Goal: Information Seeking & Learning: Learn about a topic

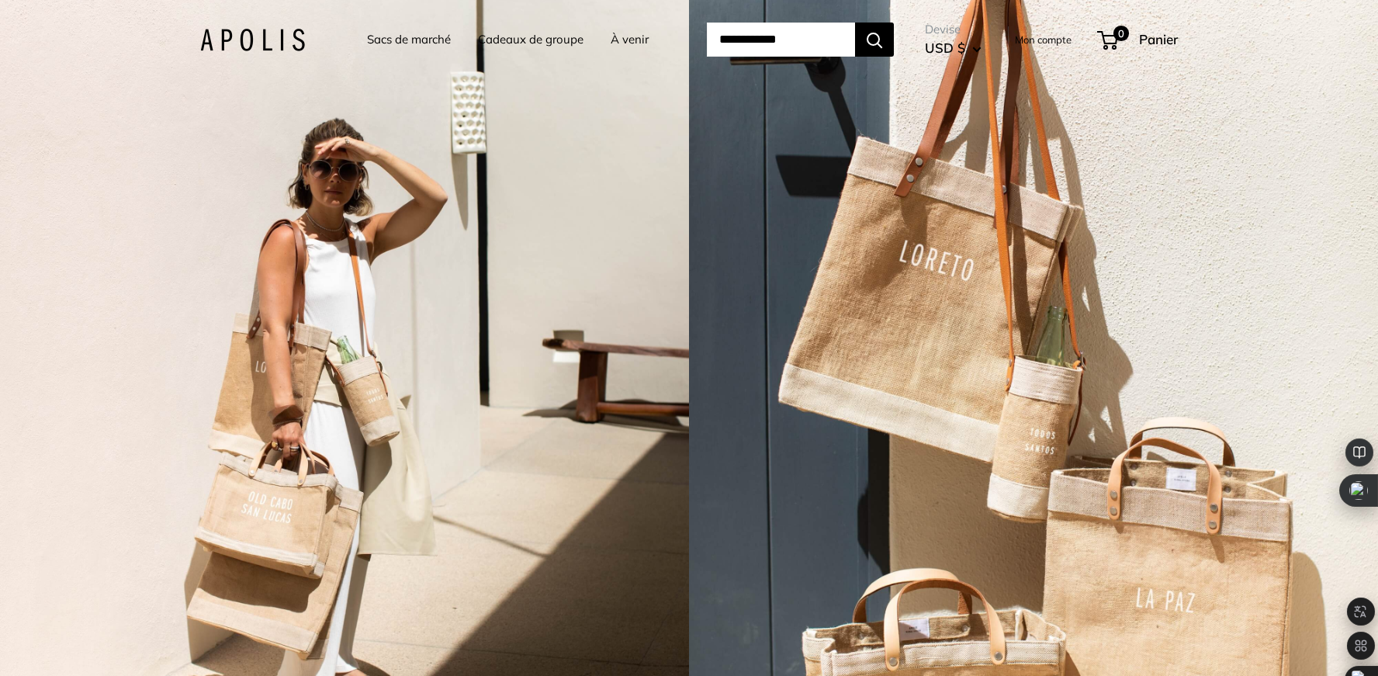
click at [399, 35] on font "Sacs de marché" at bounding box center [409, 39] width 84 height 15
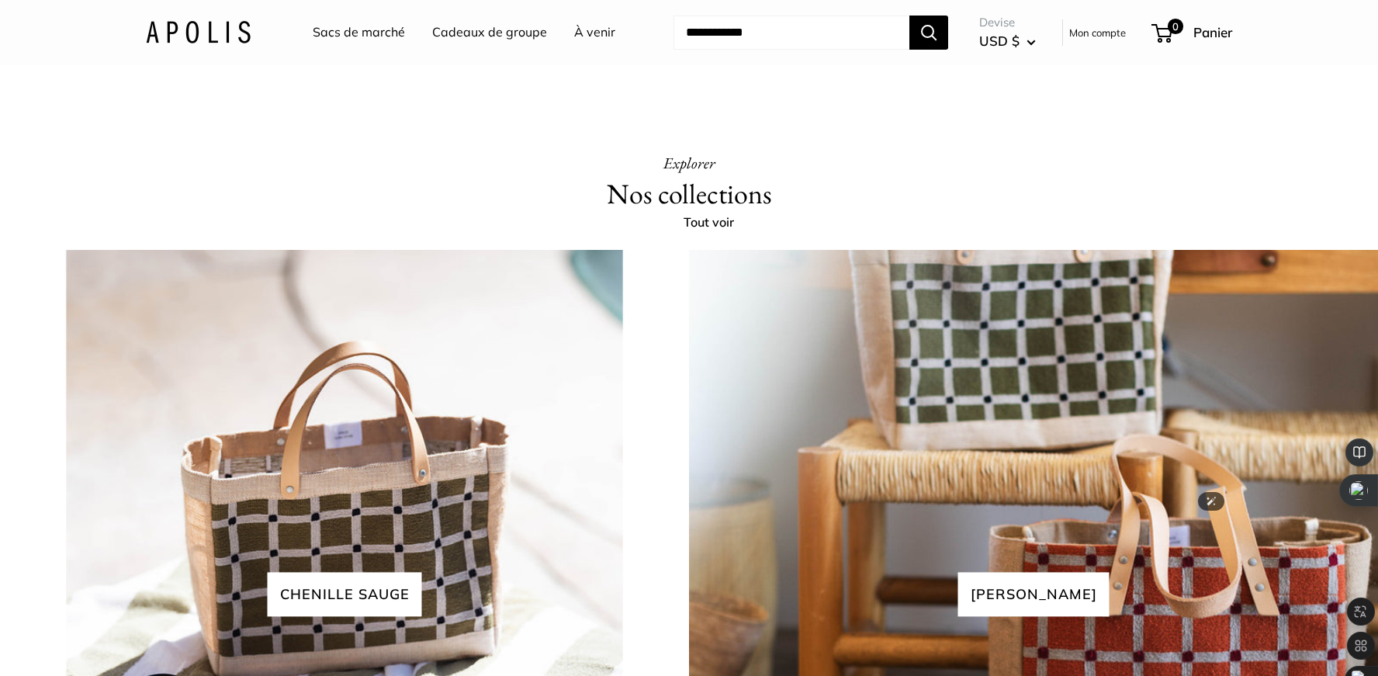
scroll to position [3353, 0]
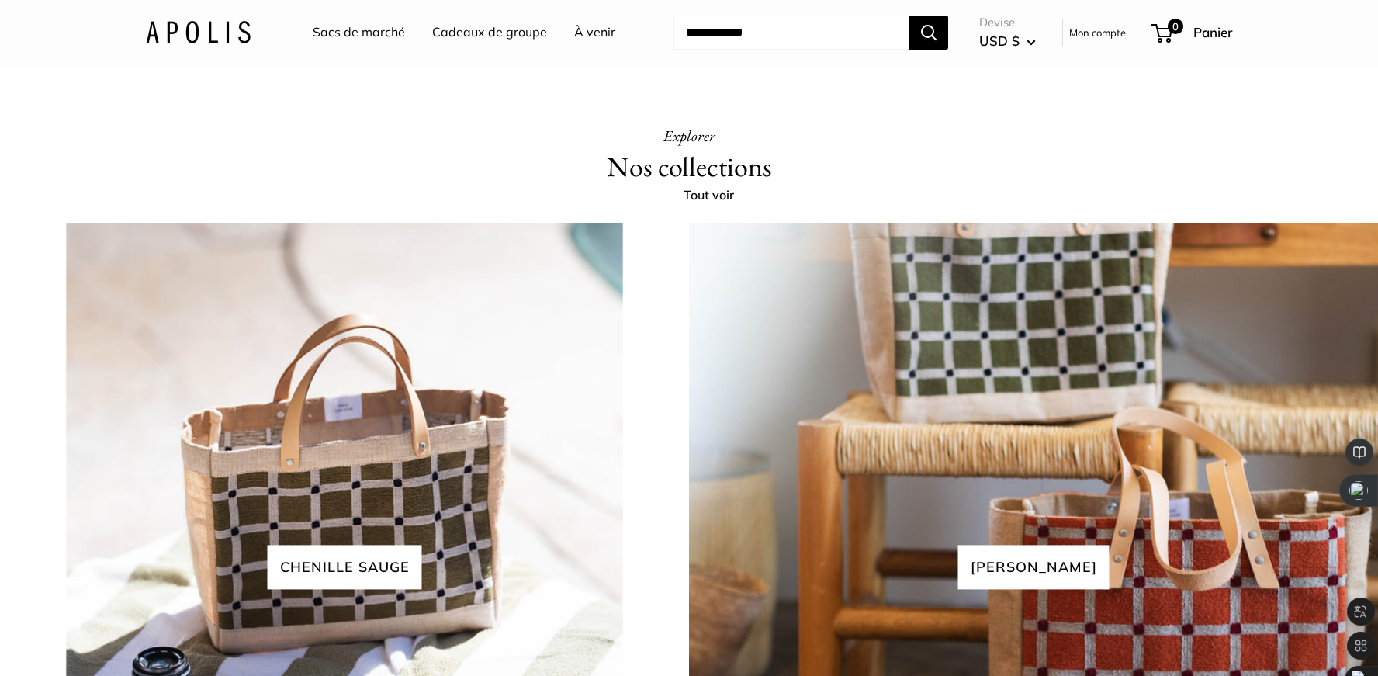
click at [1010, 34] on font "USD $" at bounding box center [999, 41] width 40 height 16
click at [598, 27] on font "À venir" at bounding box center [594, 32] width 41 height 16
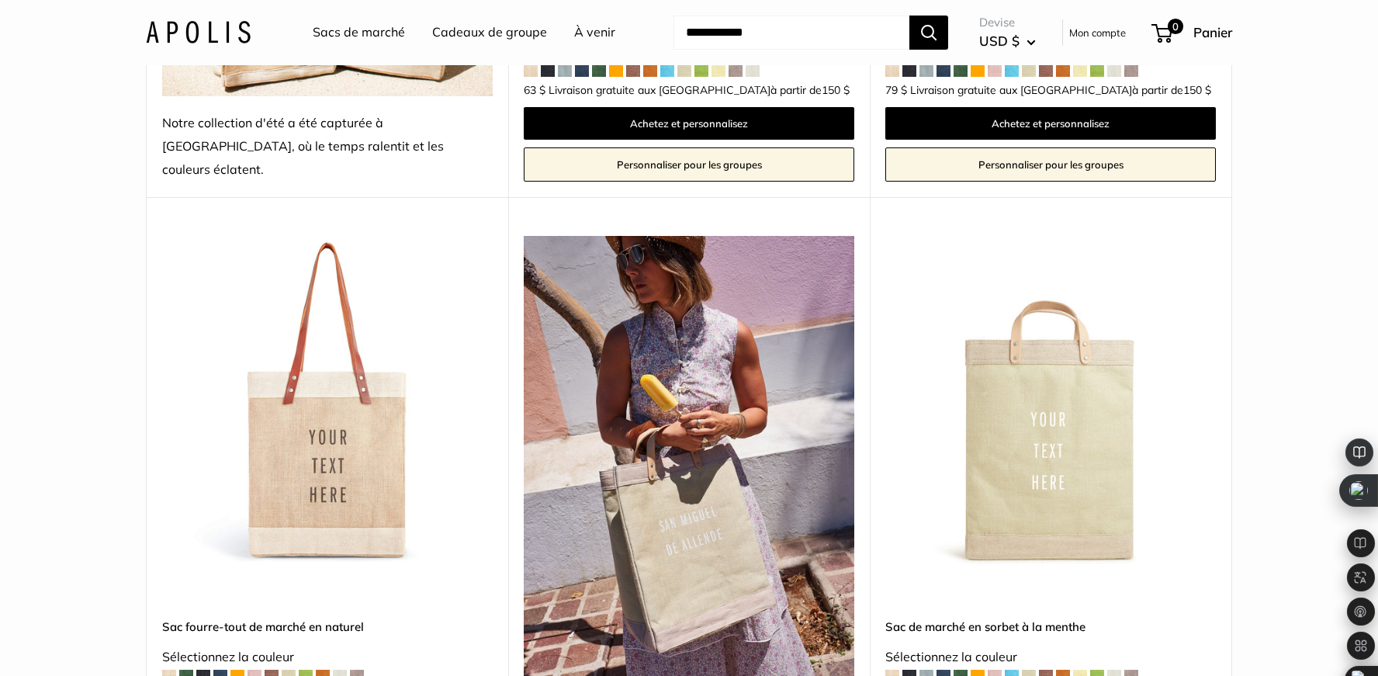
scroll to position [776, 0]
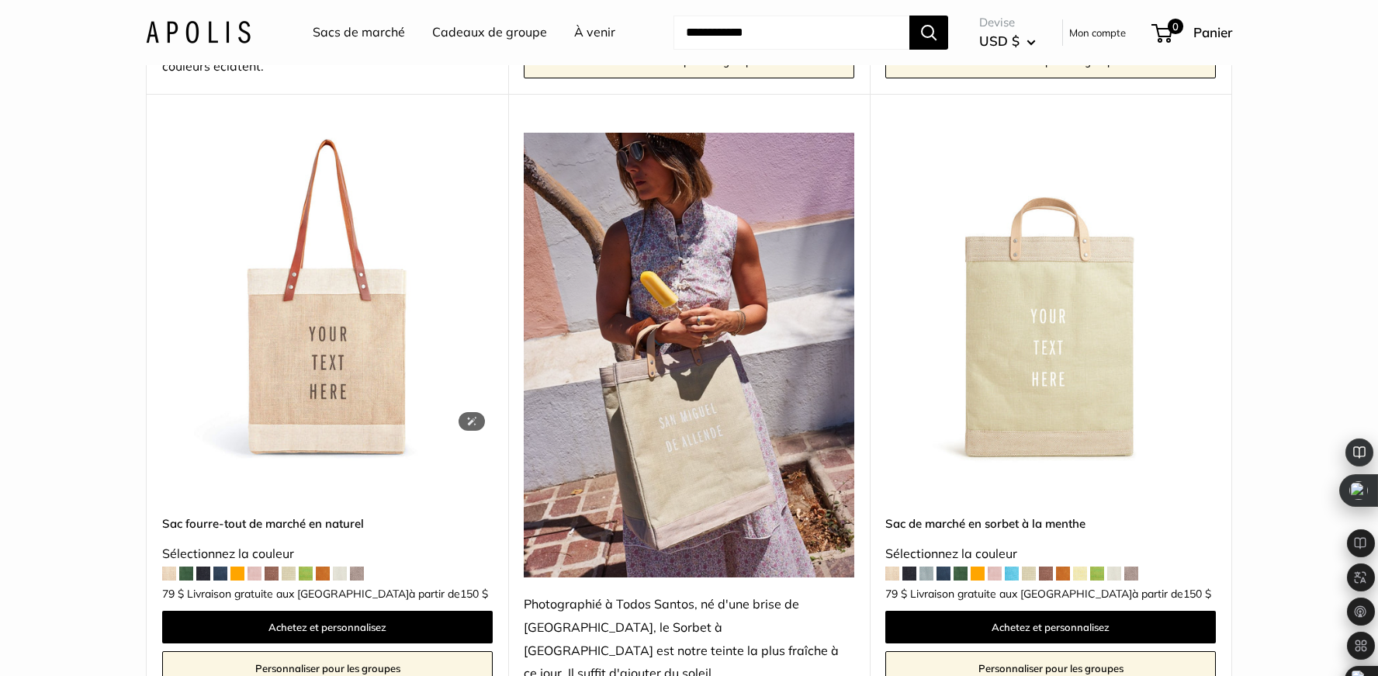
click at [0, 0] on img at bounding box center [0, 0] width 0 height 0
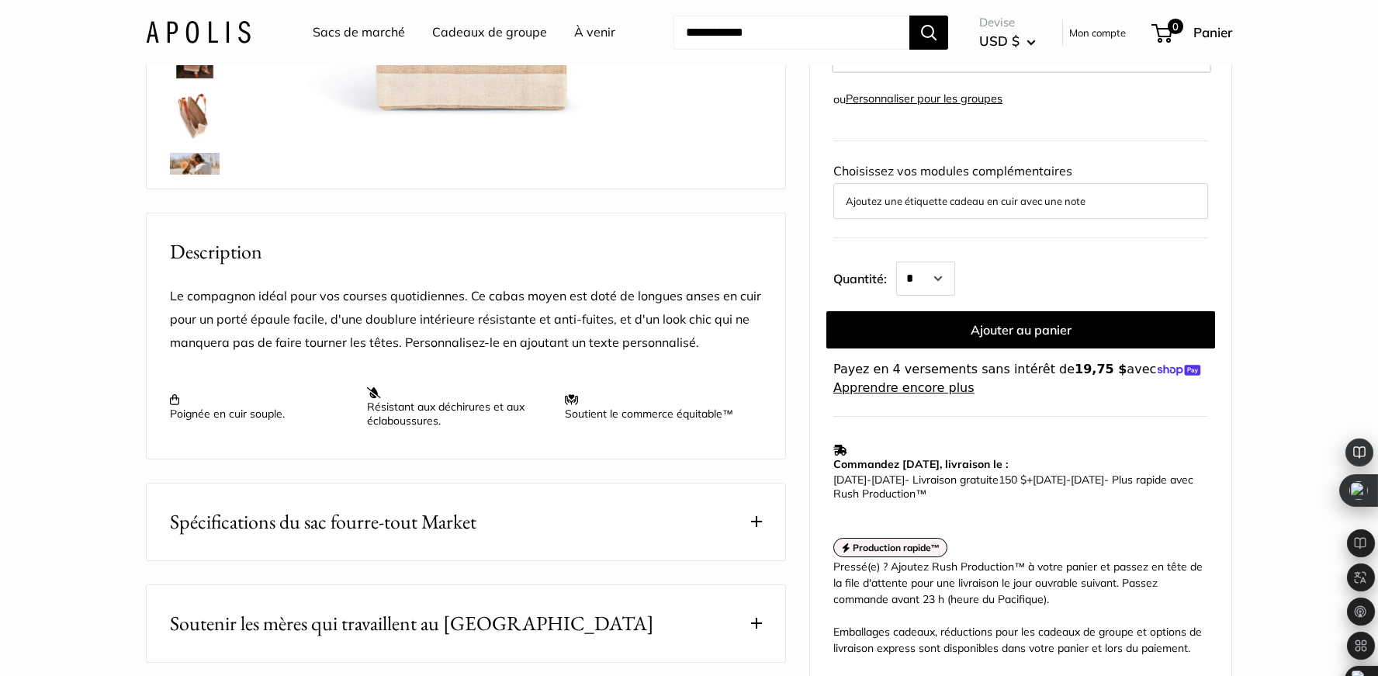
scroll to position [497, 0]
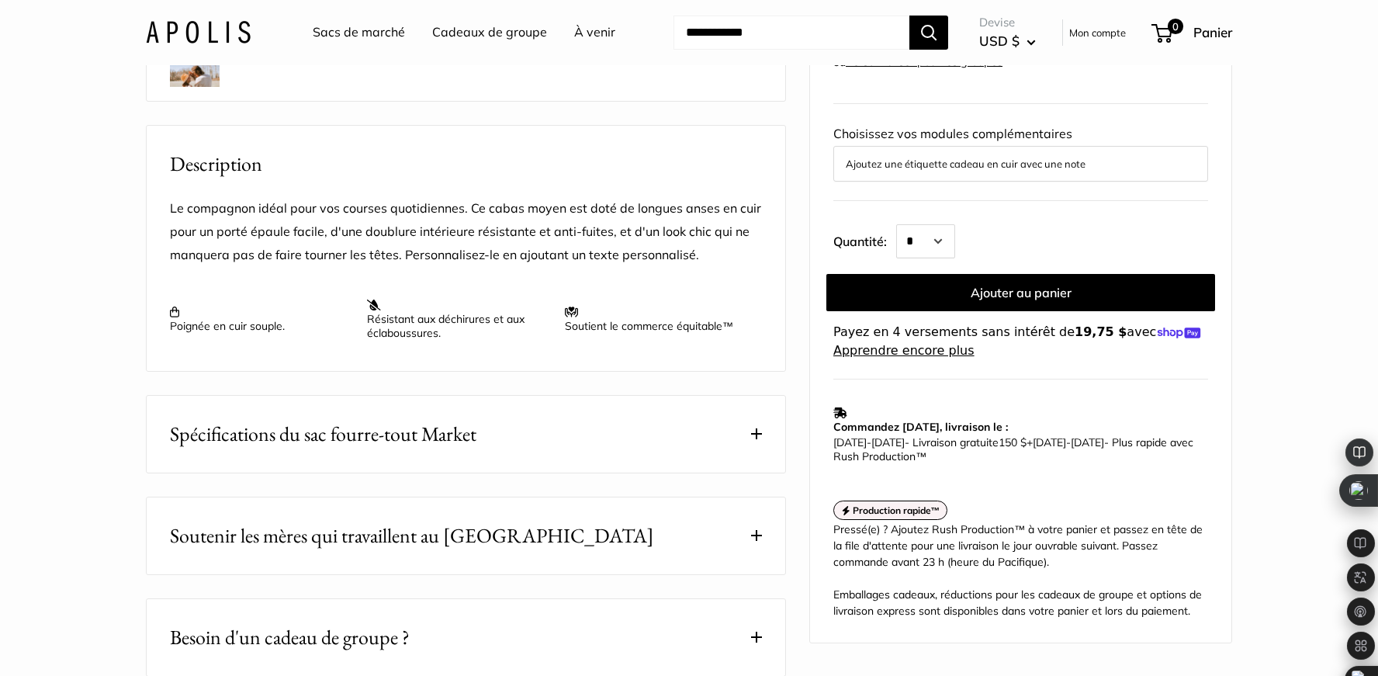
click at [755, 439] on span at bounding box center [756, 433] width 11 height 11
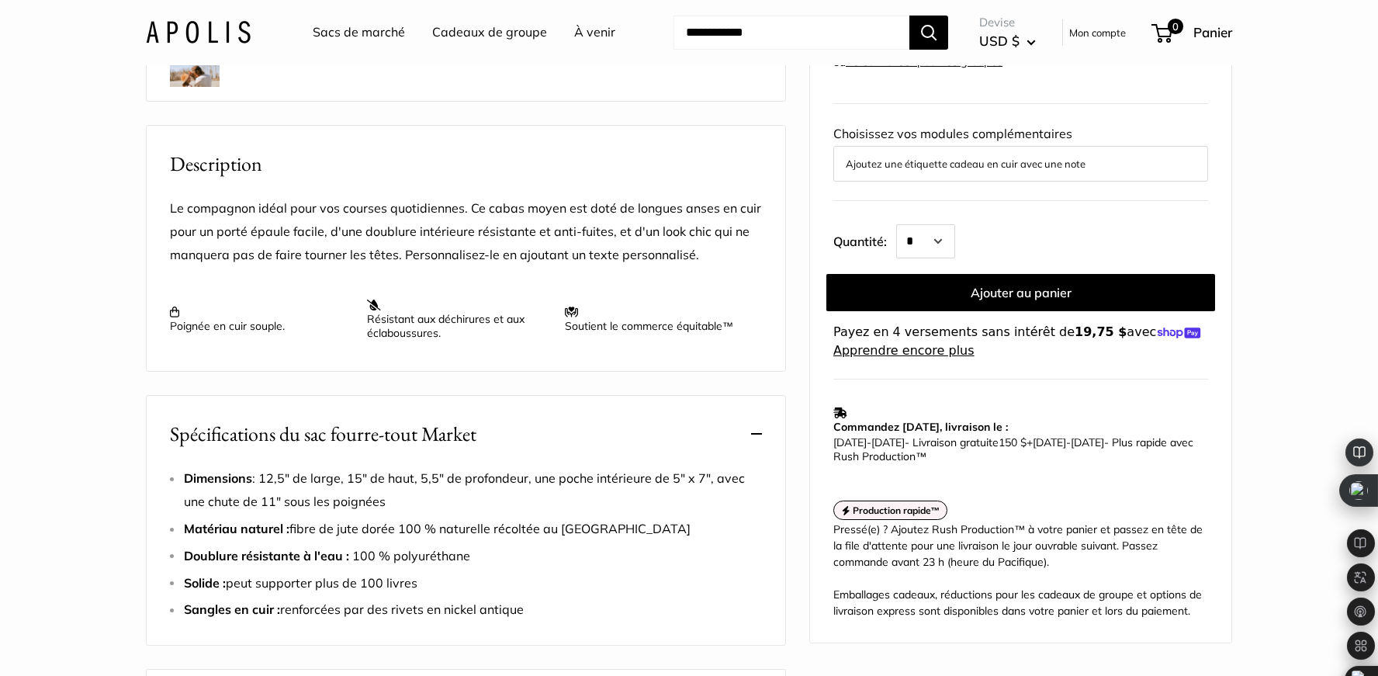
drag, startPoint x: 399, startPoint y: 523, endPoint x: 264, endPoint y: 497, distance: 137.4
click at [264, 497] on li "Dimensions : 12,5" de large, 15" de haut, 5,5" de profondeur, une poche intérie…" at bounding box center [473, 490] width 578 height 47
copy font "12,5" de large, 15" de haut, 5,5" de profondeur, une poche intérieure de 5" x 7…"
click at [510, 514] on li "Dimensions : 12,5" de large, 15" de haut, 5,5" de profondeur, une poche intérie…" at bounding box center [473, 490] width 578 height 47
drag, startPoint x: 413, startPoint y: 528, endPoint x: 265, endPoint y: 497, distance: 150.7
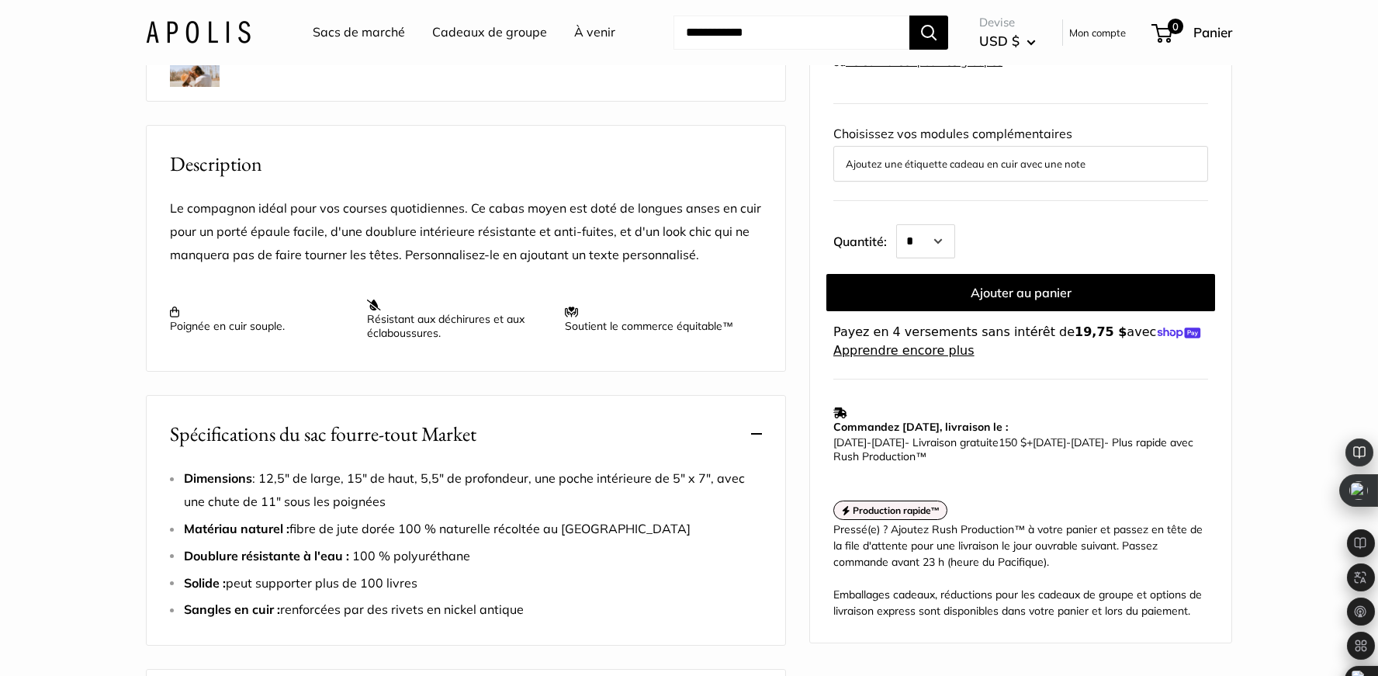
click at [265, 497] on li "Dimensions : 12,5" de large, 15" de haut, 5,5" de profondeur, une poche intérie…" at bounding box center [473, 490] width 578 height 47
copy font "12,5" de large, 15" de haut, 5,5" de profondeur, une poche intérieure de 5" x 7…"
click at [487, 568] on li "Doublure résistante à l'eau : 100 % polyuréthane" at bounding box center [473, 556] width 578 height 23
drag, startPoint x: 632, startPoint y: 549, endPoint x: 578, endPoint y: 551, distance: 53.6
click at [578, 541] on li "Matériau naturel : fibre de jute dorée 100 % naturelle récoltée au Bangladesh" at bounding box center [473, 529] width 578 height 23
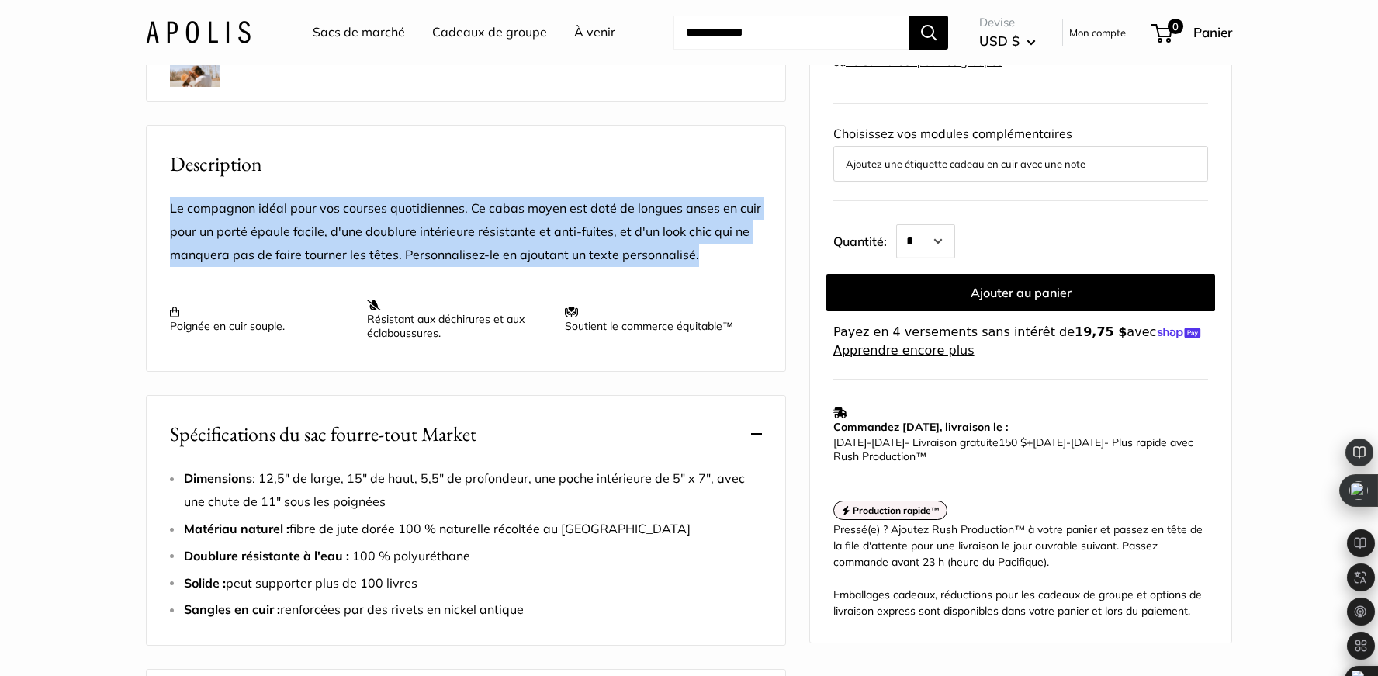
drag, startPoint x: 170, startPoint y: 228, endPoint x: 504, endPoint y: 370, distance: 363.4
click at [504, 370] on div "Le compagnon idéal pour vos courses quotidiennes. Ce cabas moyen est doté de lo…" at bounding box center [466, 275] width 639 height 192
copy div "Le compagnon idéal pour vos courses quotidiennes. Ce cabas moyen est doté de lo…"
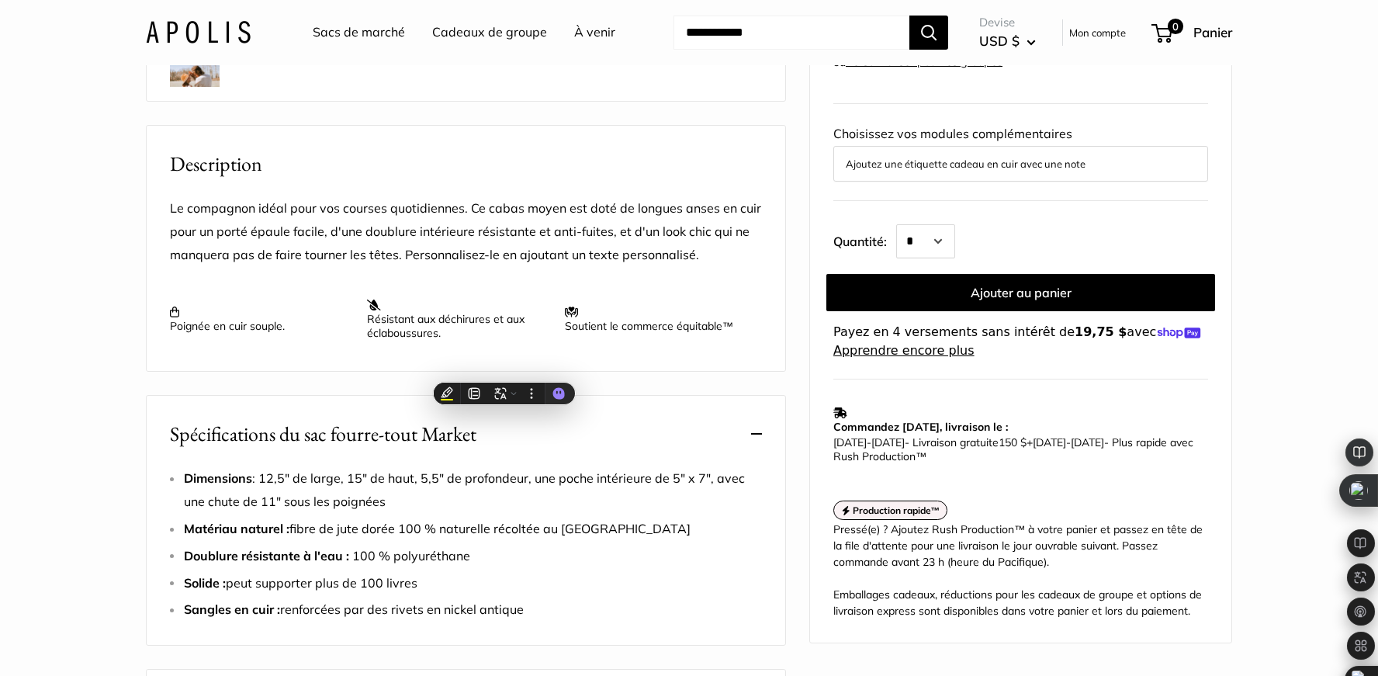
click at [646, 568] on li "Doublure résistante à l'eau : 100 % polyuréthane" at bounding box center [473, 556] width 578 height 23
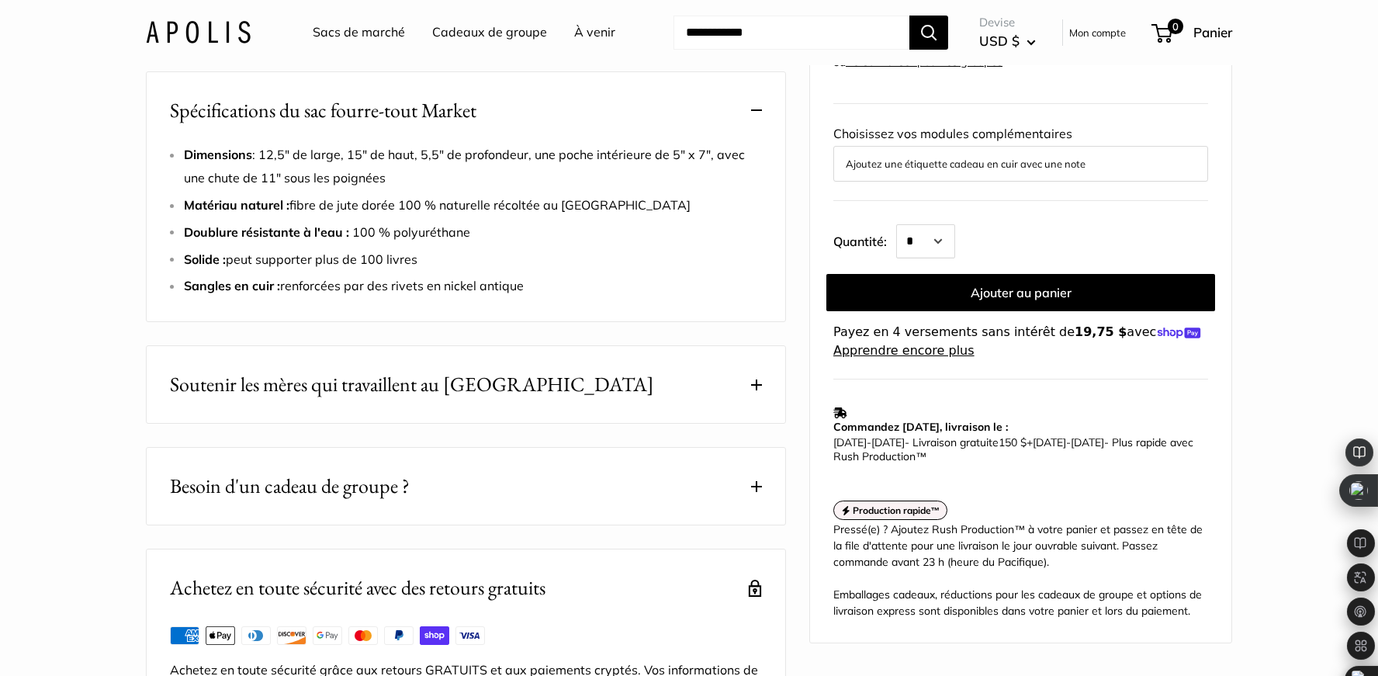
scroll to position [869, 0]
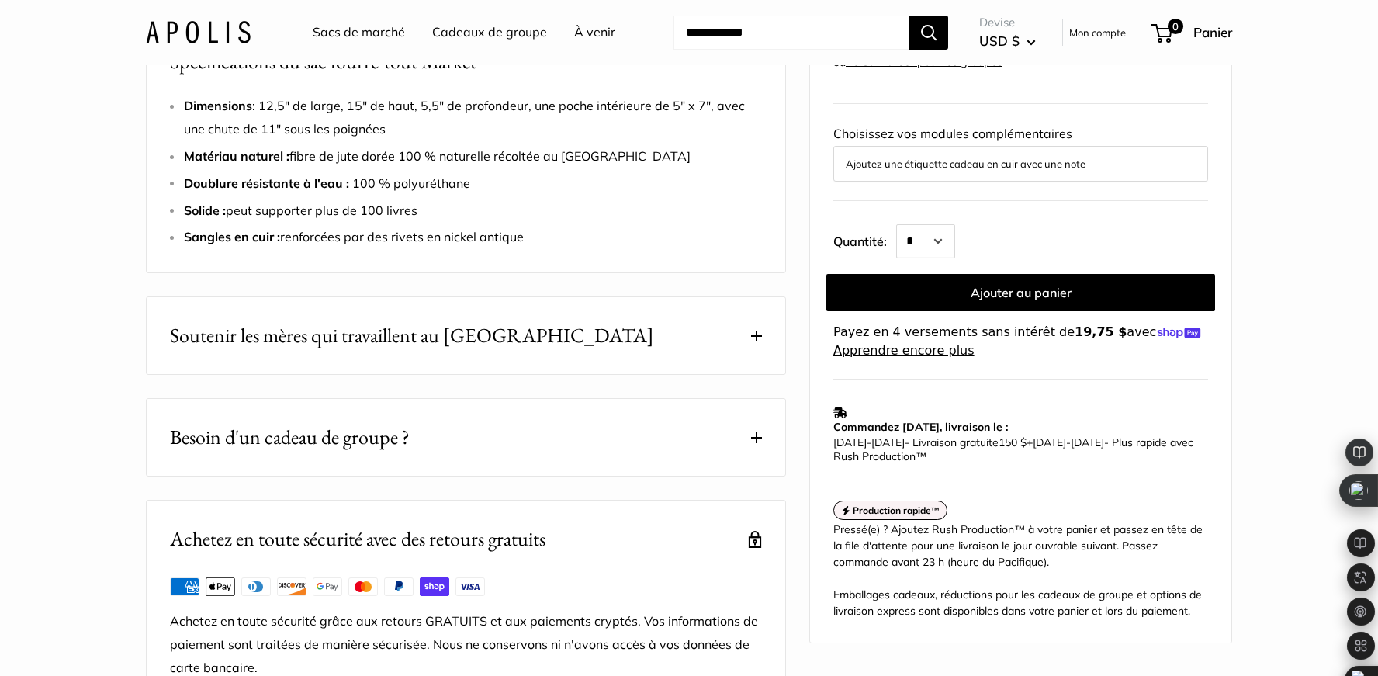
click at [697, 196] on li "Doublure résistante à l'eau : 100 % polyuréthane" at bounding box center [473, 183] width 578 height 23
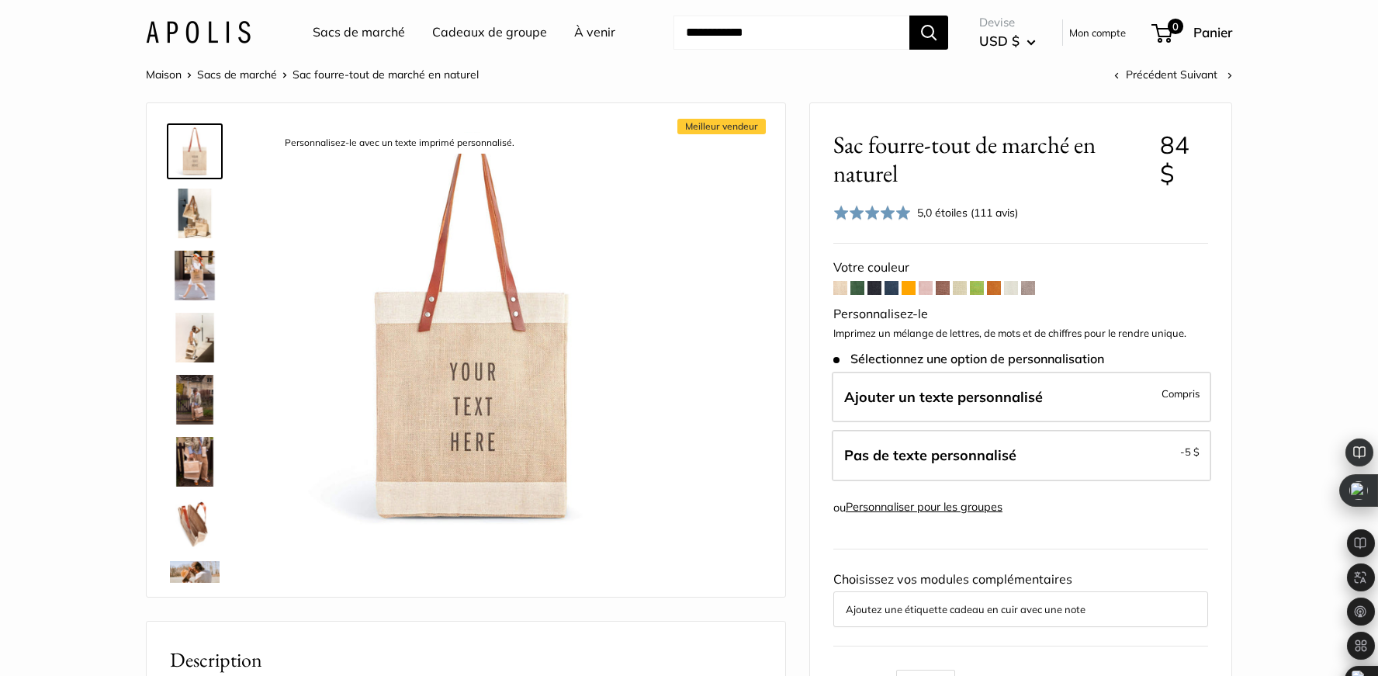
scroll to position [0, 0]
click at [189, 528] on img at bounding box center [195, 525] width 50 height 50
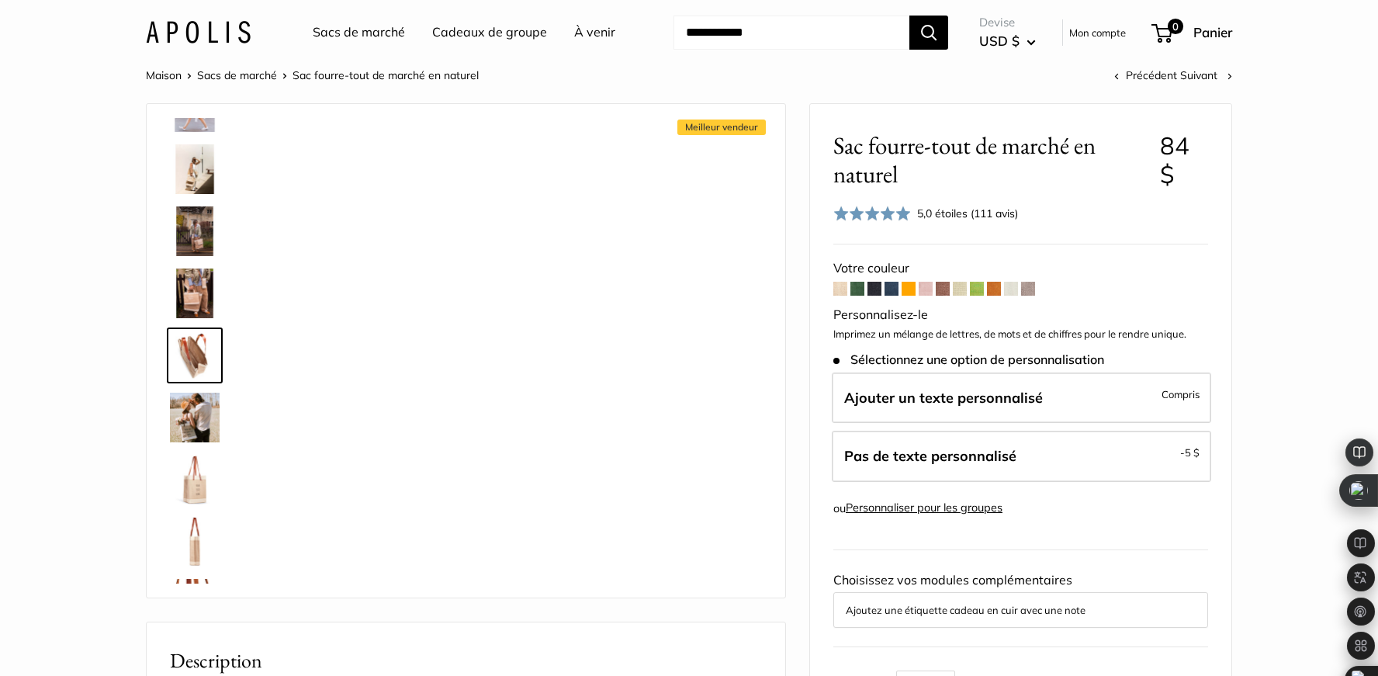
scroll to position [172, 0]
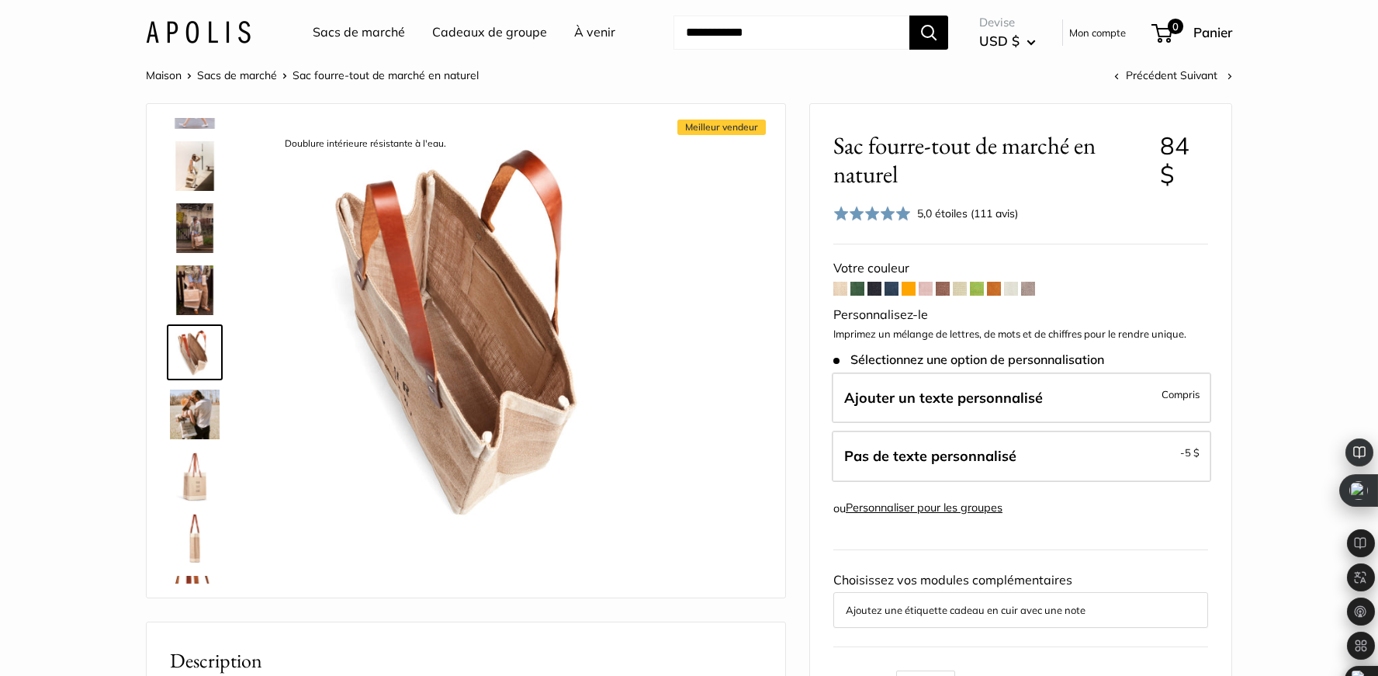
click at [591, 28] on font "À venir" at bounding box center [594, 32] width 41 height 16
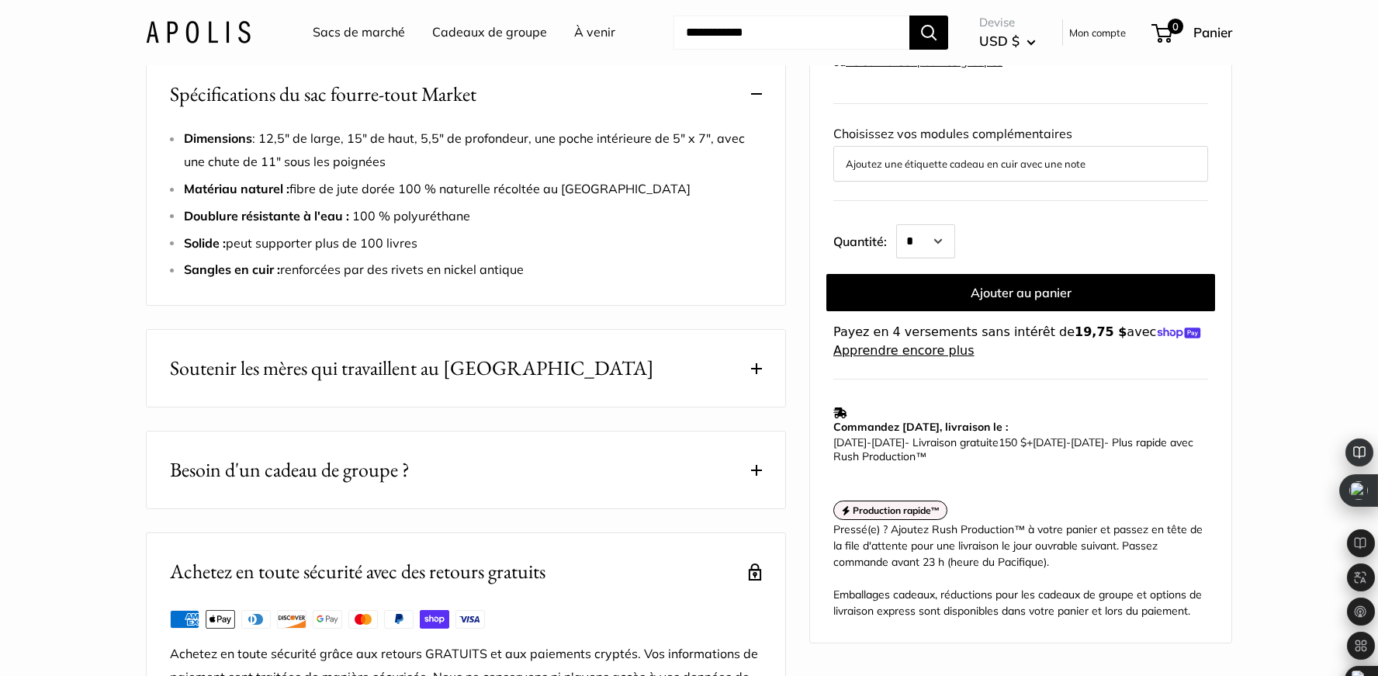
scroll to position [838, 0]
click at [757, 373] on span at bounding box center [756, 367] width 11 height 11
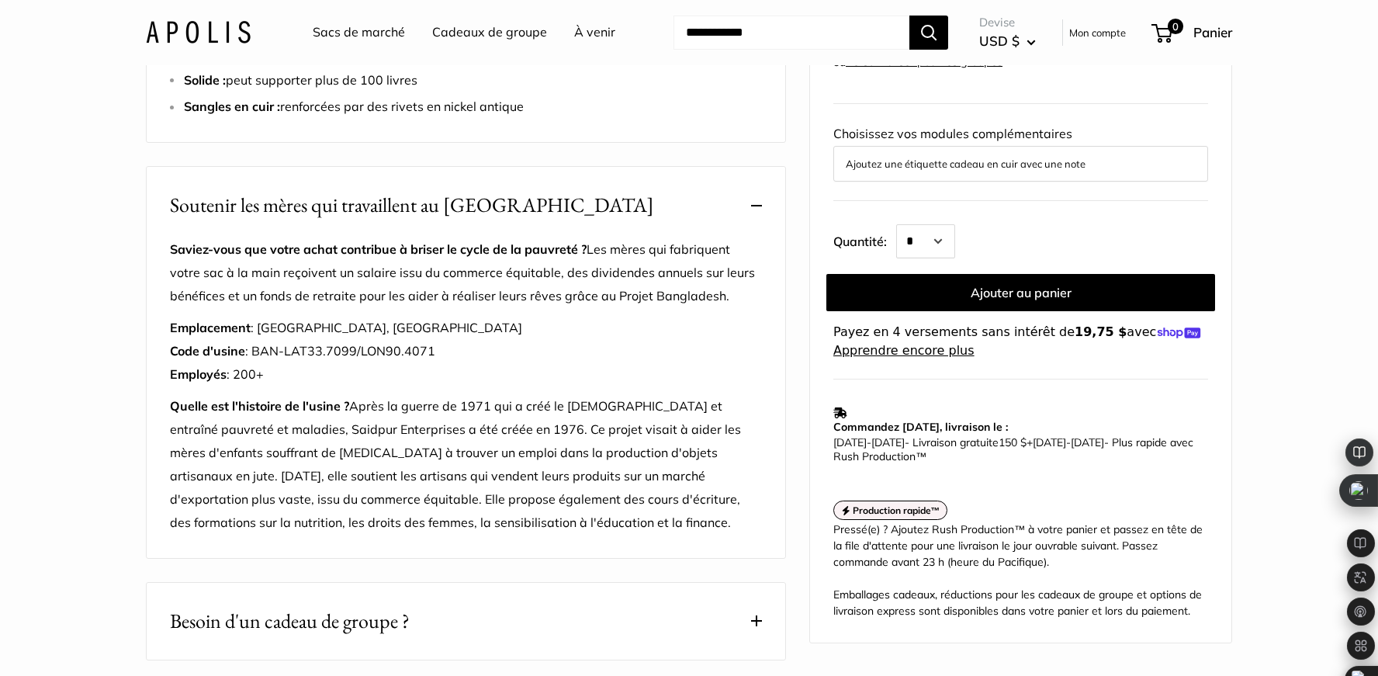
scroll to position [1055, 0]
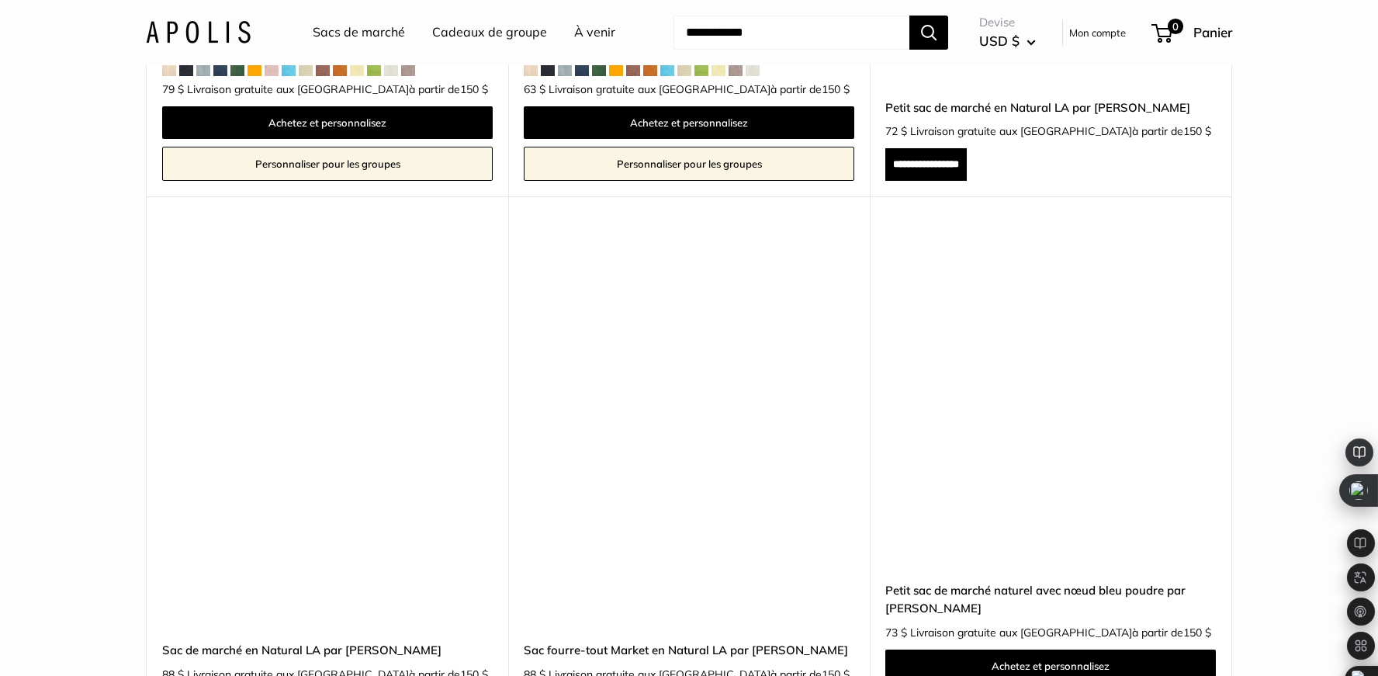
scroll to position [6457, 0]
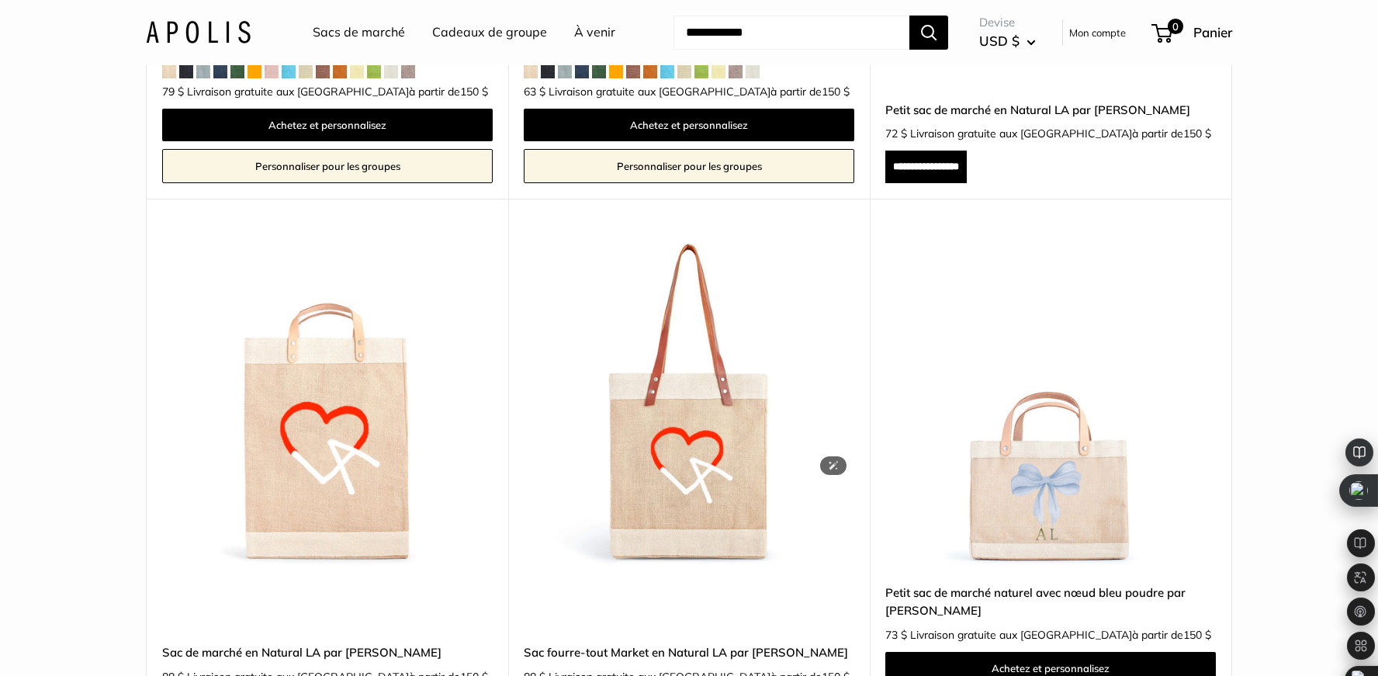
click at [0, 0] on img at bounding box center [0, 0] width 0 height 0
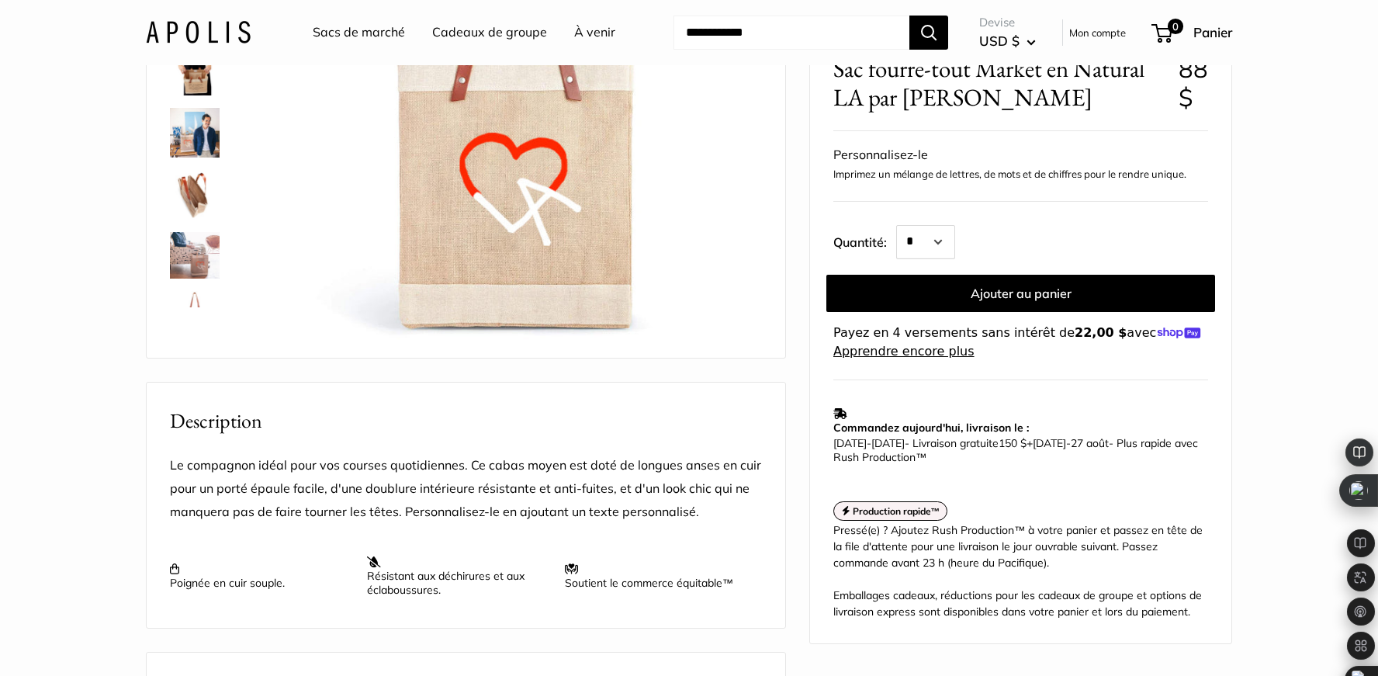
scroll to position [310, 0]
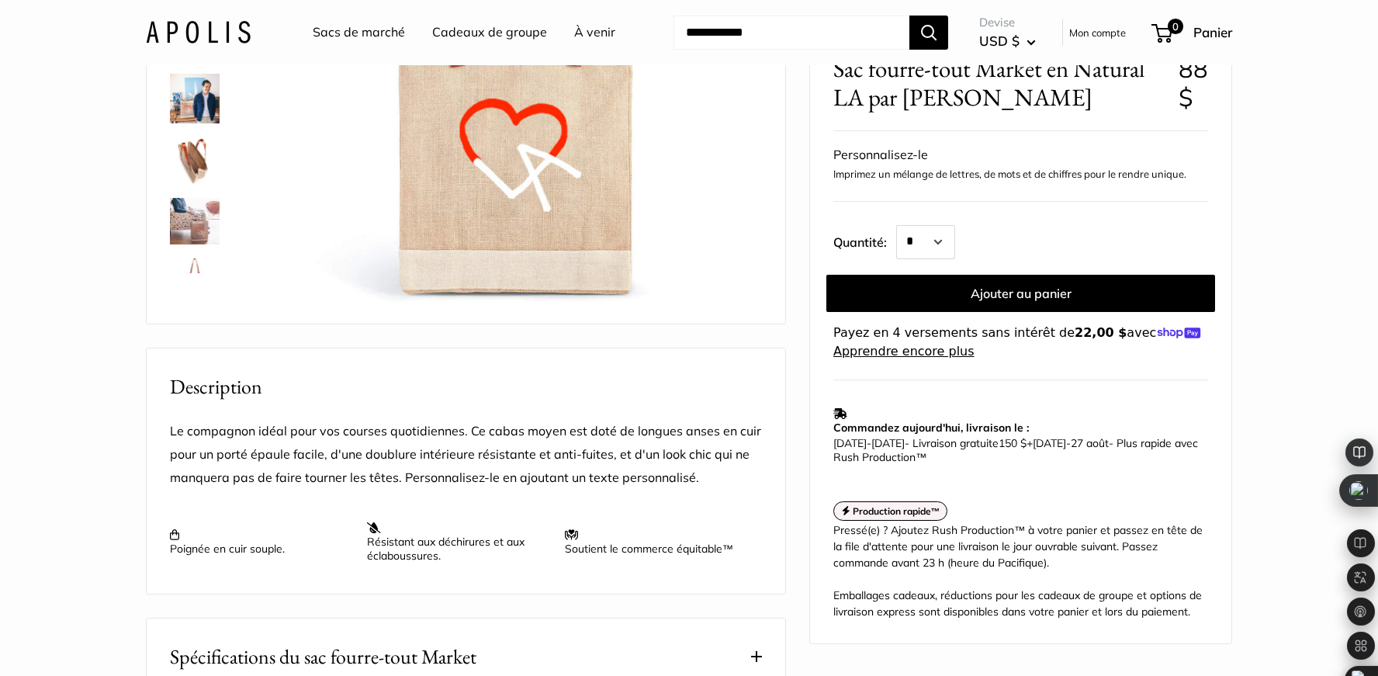
click at [192, 163] on img at bounding box center [195, 161] width 50 height 50
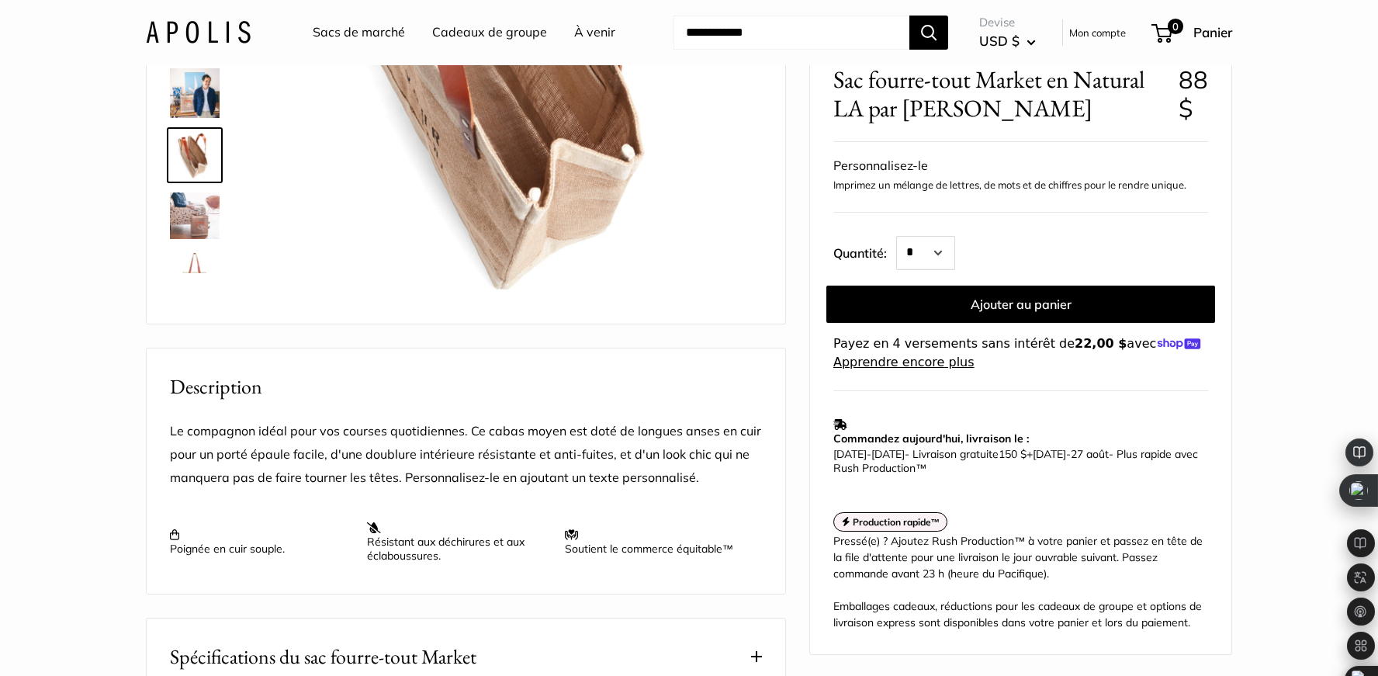
scroll to position [279, 0]
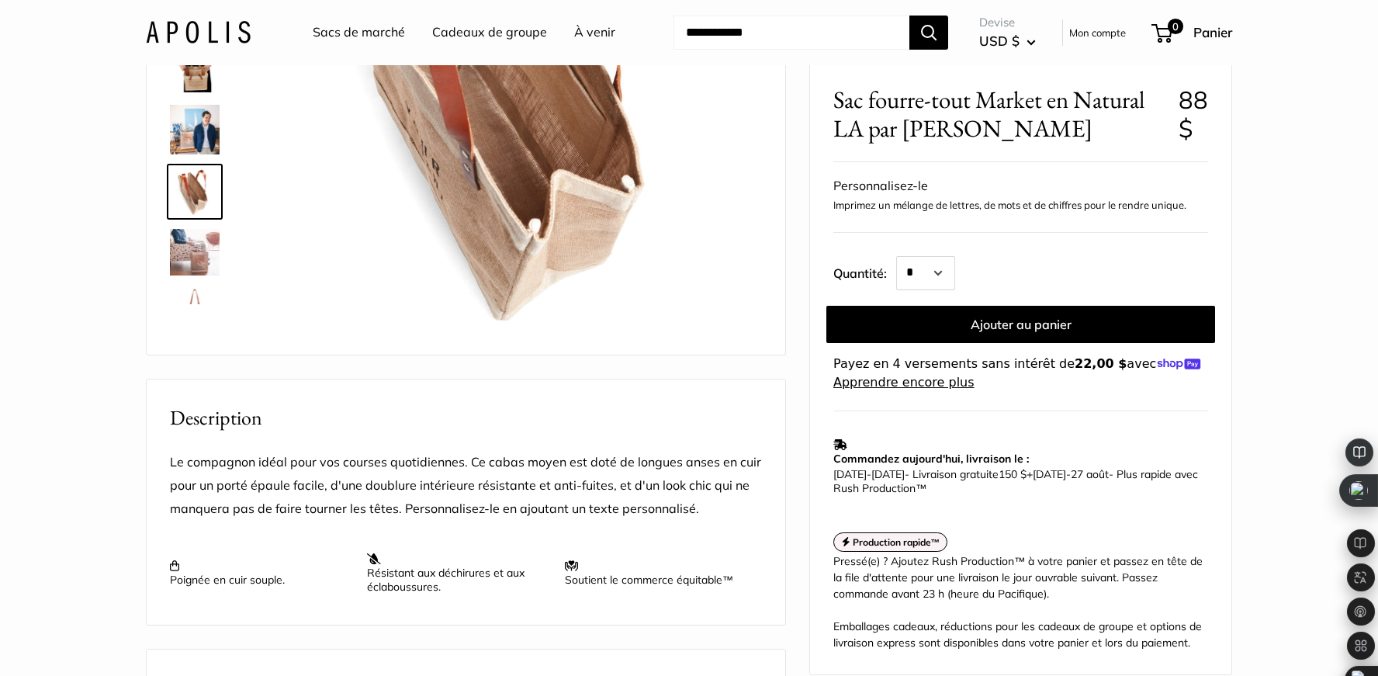
click at [1366, 237] on section "Maison Sacs de marché Sac fourre-tout Market en Natural LA par Geoff Mc... Préc…" at bounding box center [689, 472] width 1378 height 1372
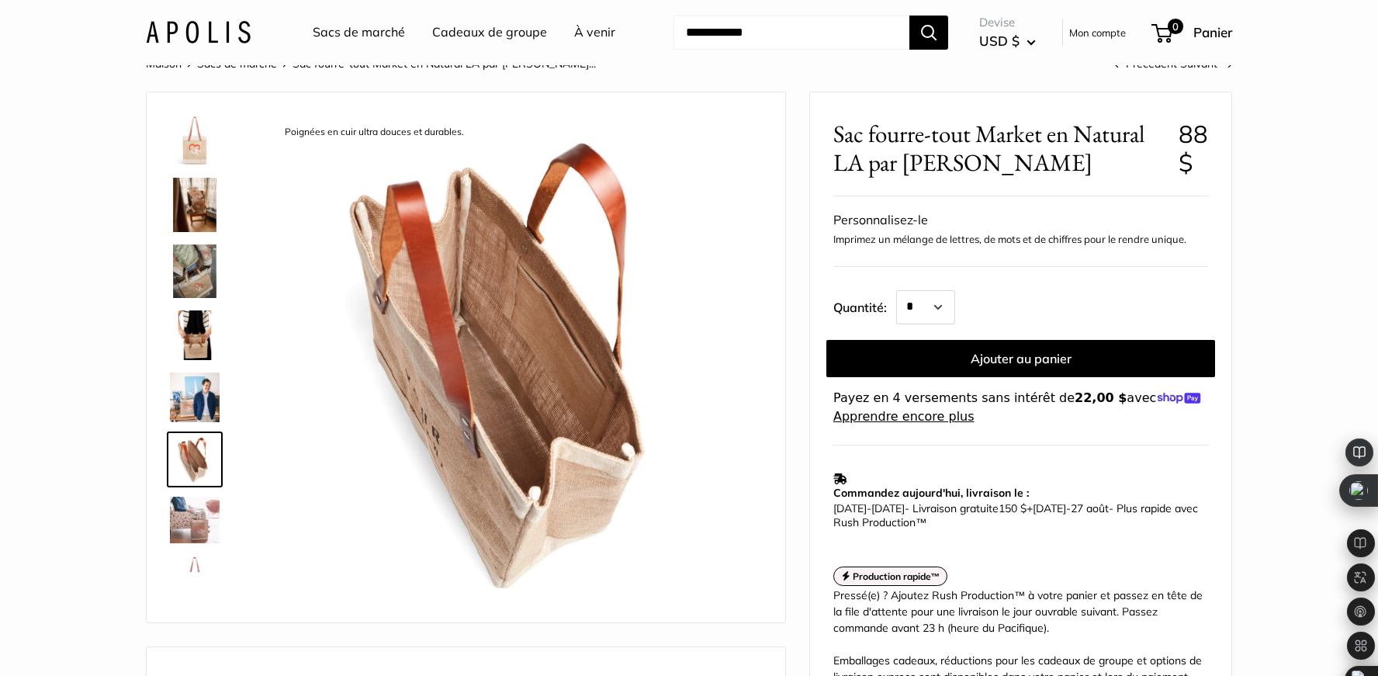
scroll to position [0, 0]
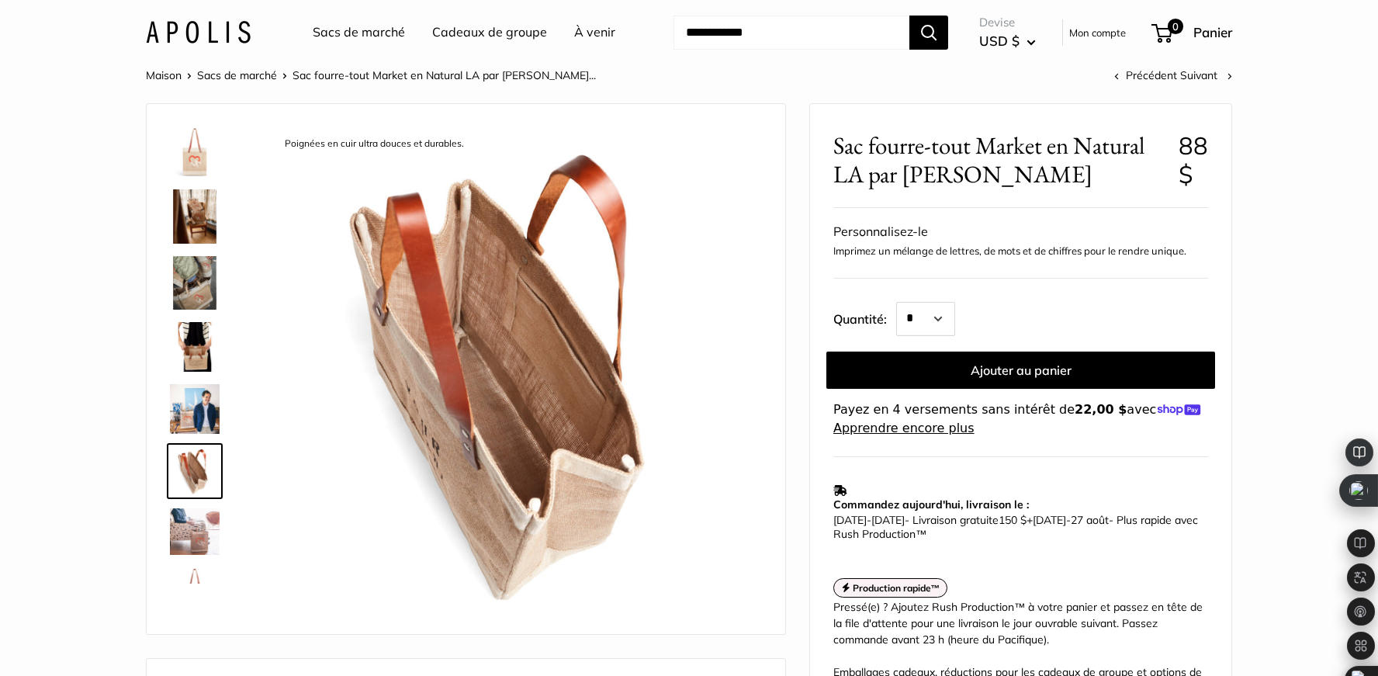
click at [202, 401] on img at bounding box center [195, 409] width 50 height 50
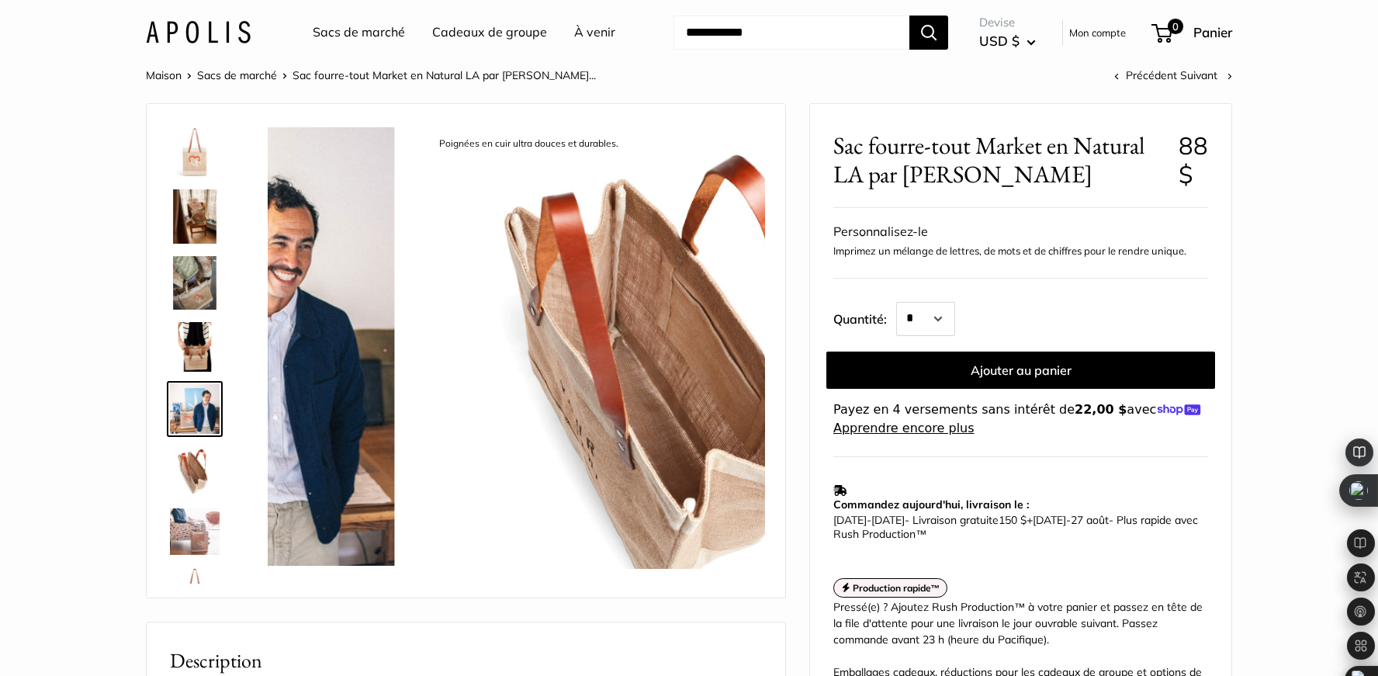
scroll to position [57, 0]
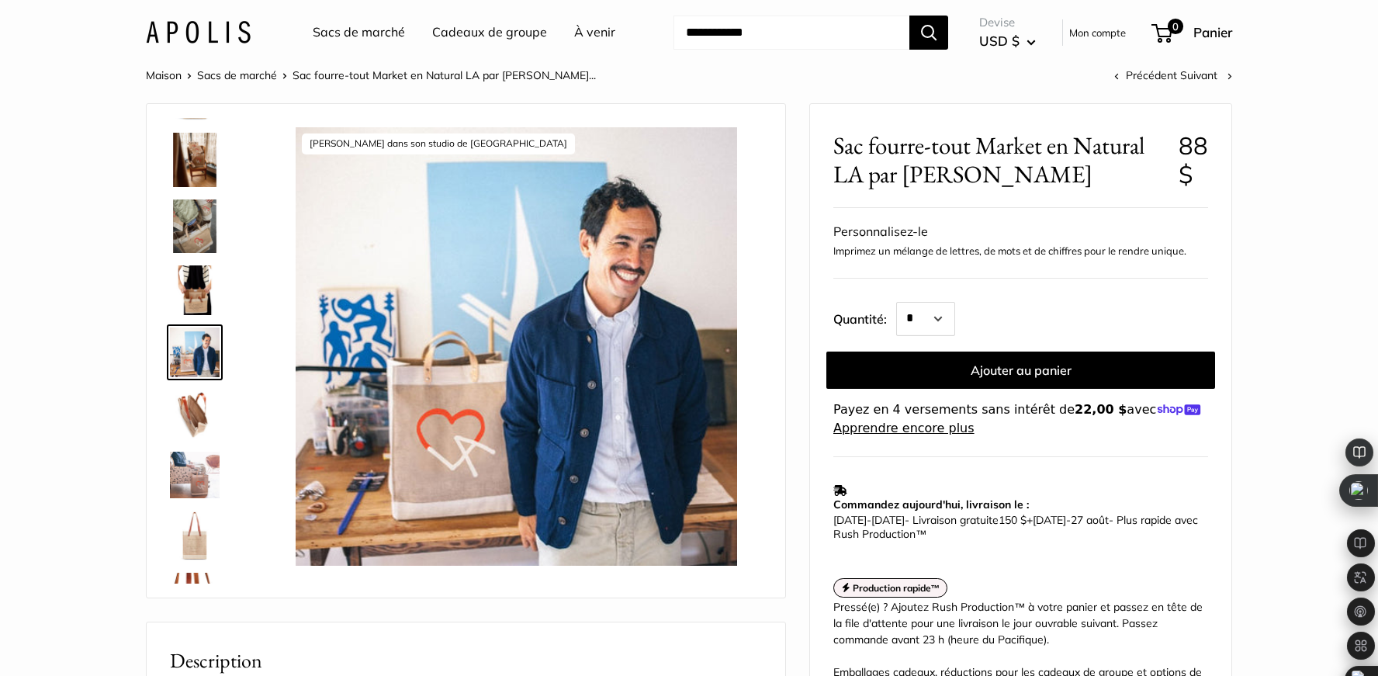
click at [196, 539] on img at bounding box center [195, 536] width 50 height 50
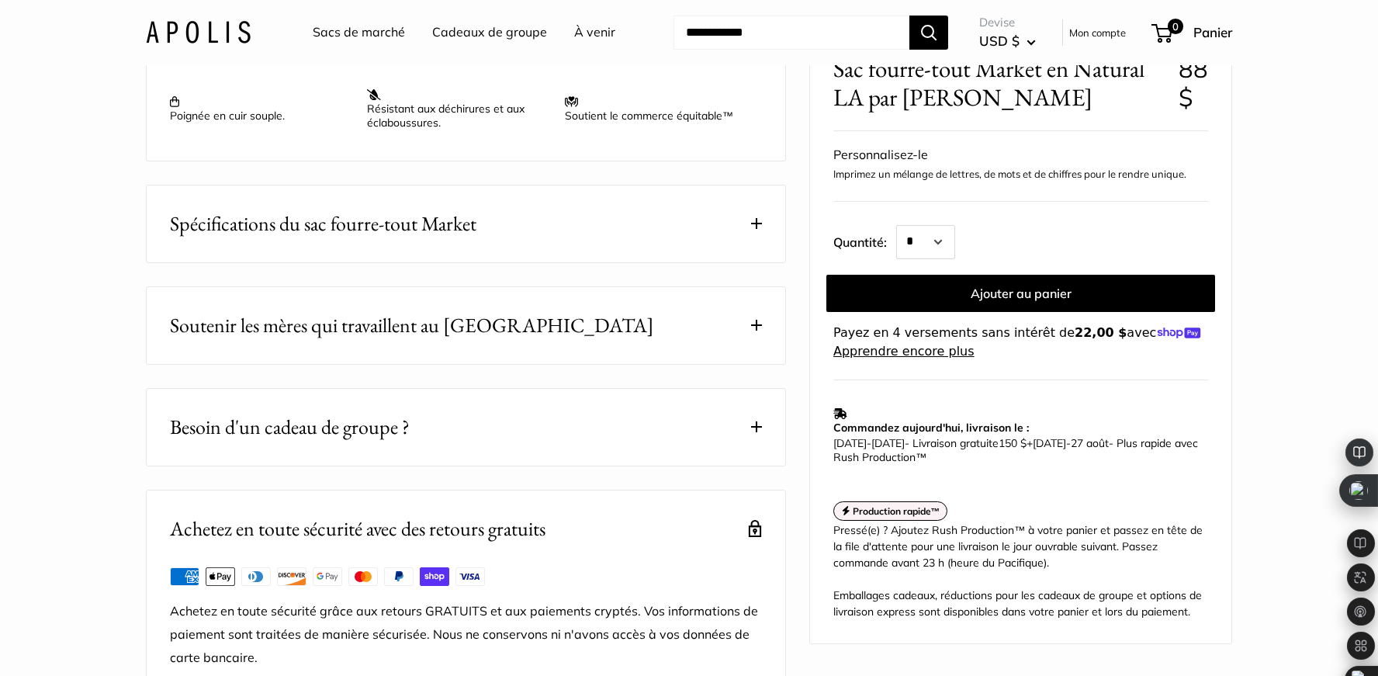
scroll to position [745, 0]
click at [756, 227] on span at bounding box center [756, 222] width 11 height 11
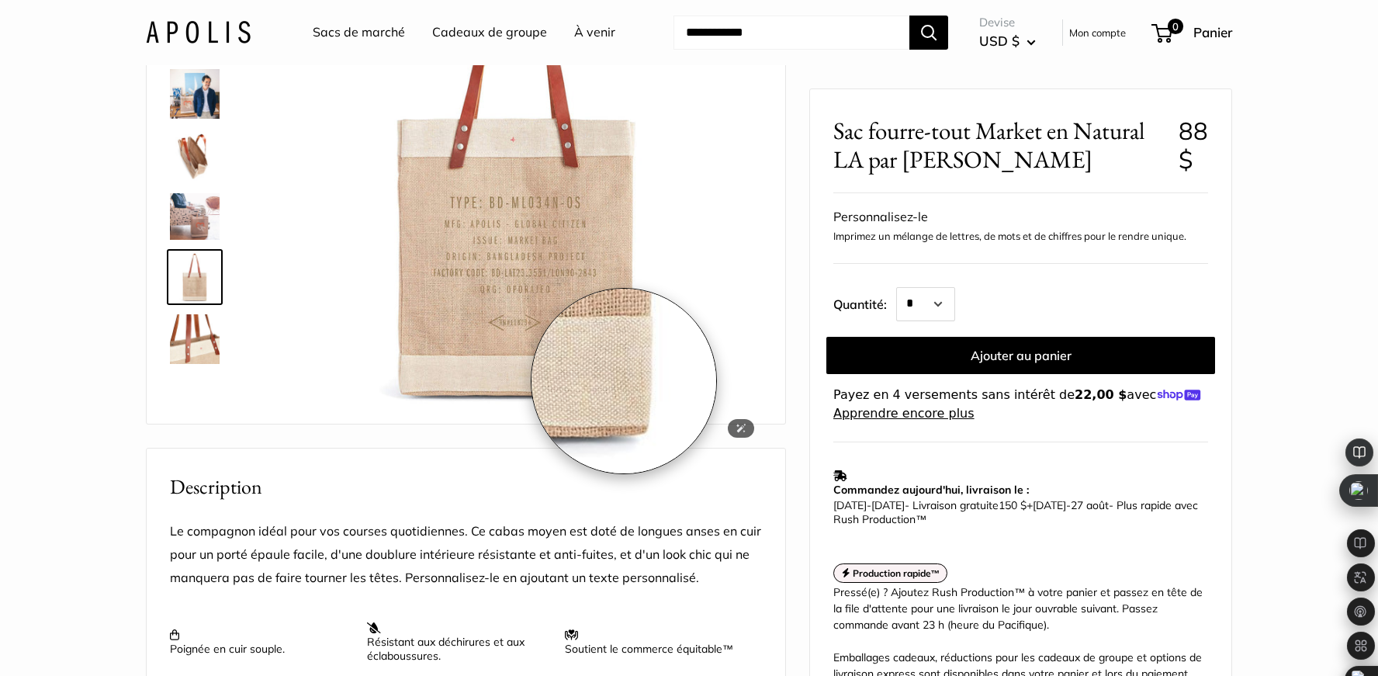
scroll to position [155, 0]
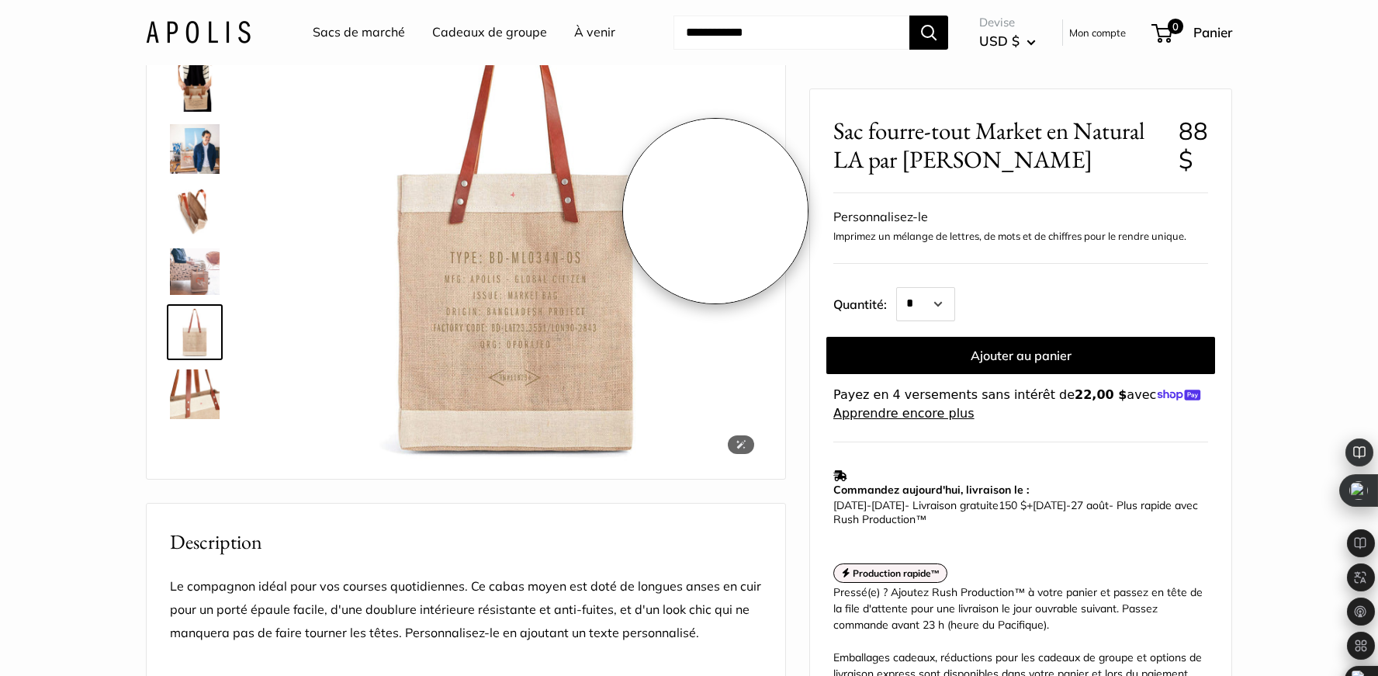
click at [716, 211] on img at bounding box center [516, 217] width 491 height 491
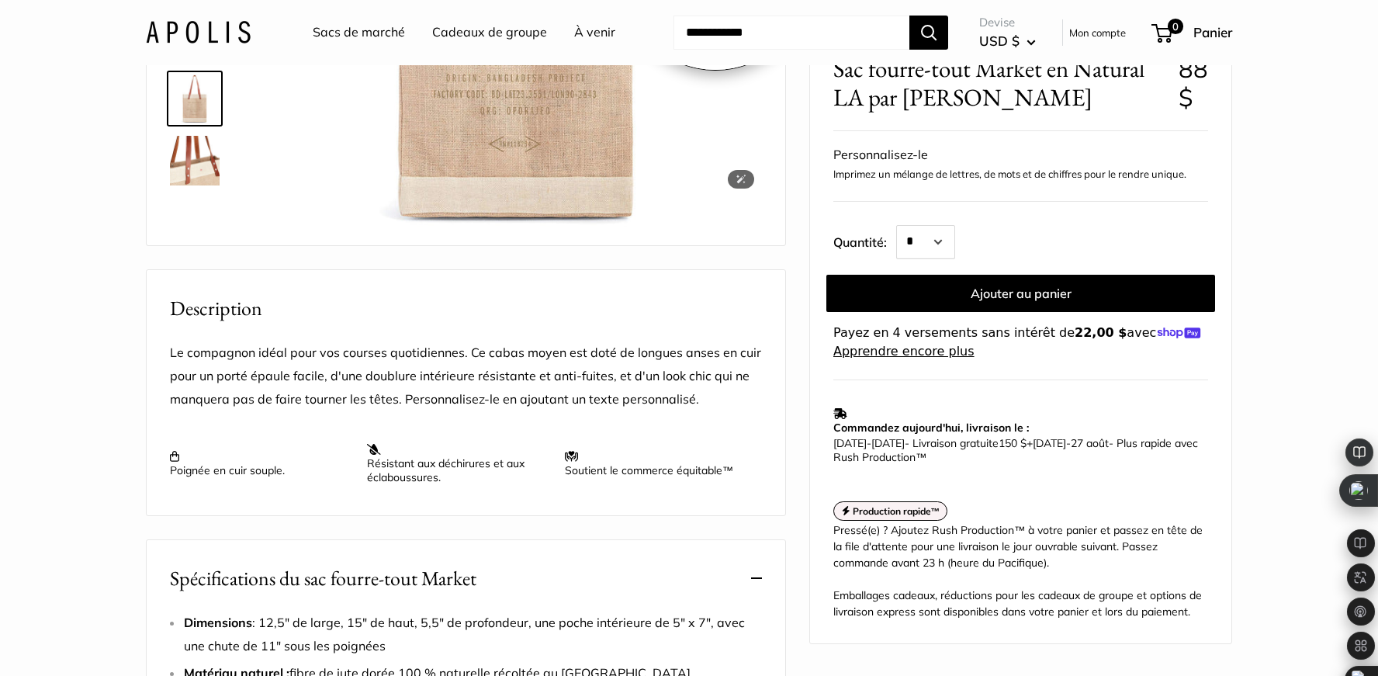
scroll to position [458, 0]
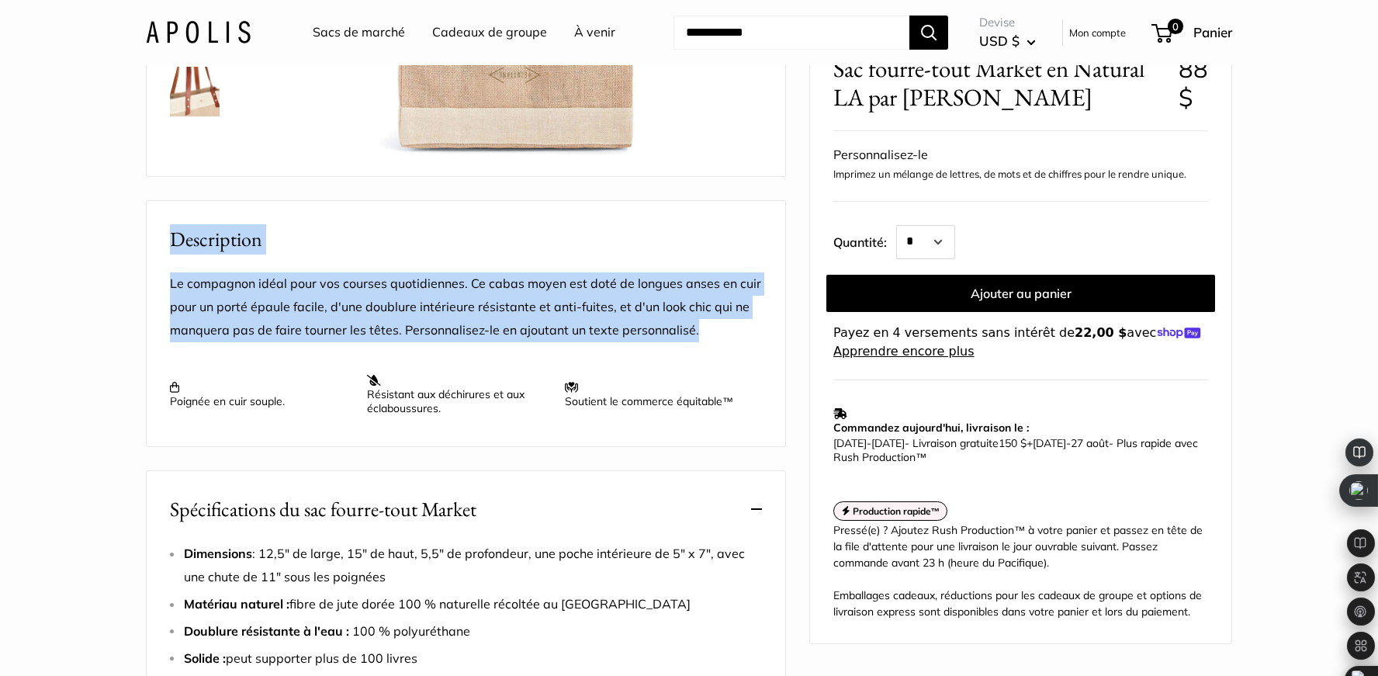
drag, startPoint x: 697, startPoint y: 379, endPoint x: 168, endPoint y: 281, distance: 537.5
click at [168, 281] on div "Description Le compagnon idéal pour vos courses quotidiennes. Ce cabas moyen es…" at bounding box center [466, 323] width 640 height 247
copy div "Description Le compagnon idéal pour vos courses quotidiennes. Ce cabas moyen es…"
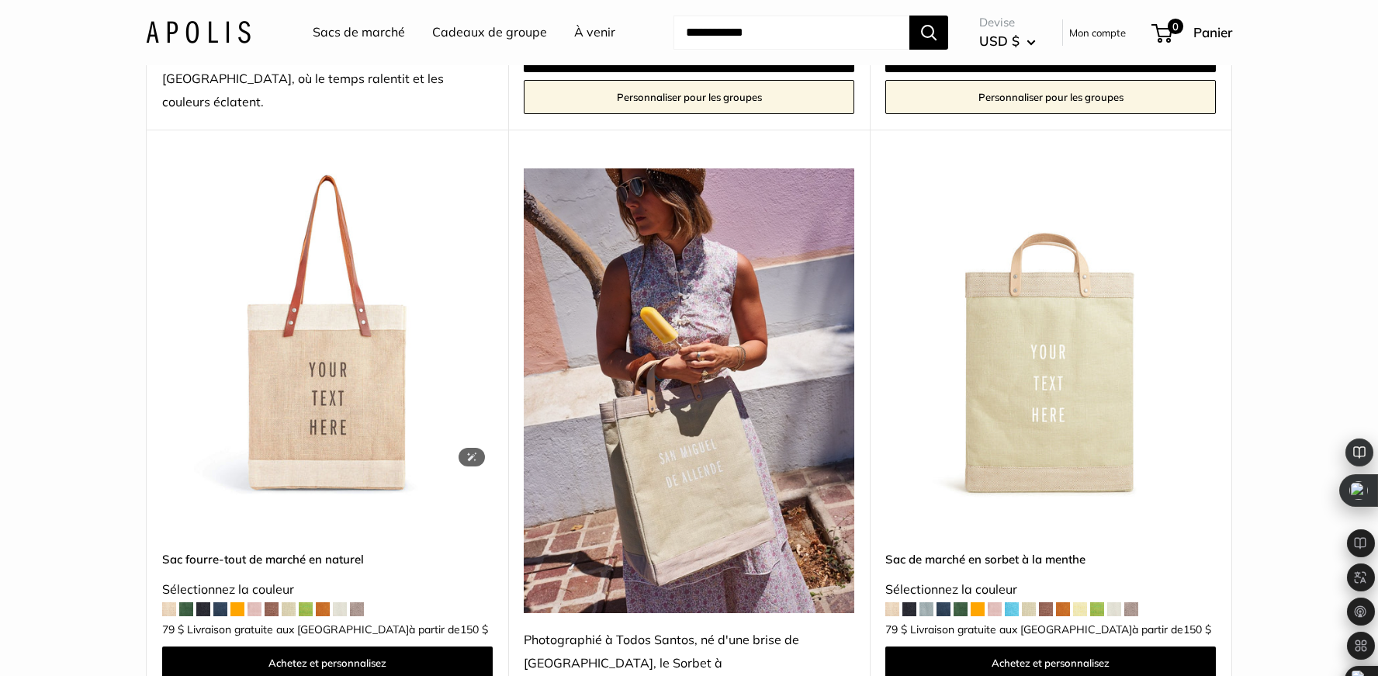
click at [0, 0] on img at bounding box center [0, 0] width 0 height 0
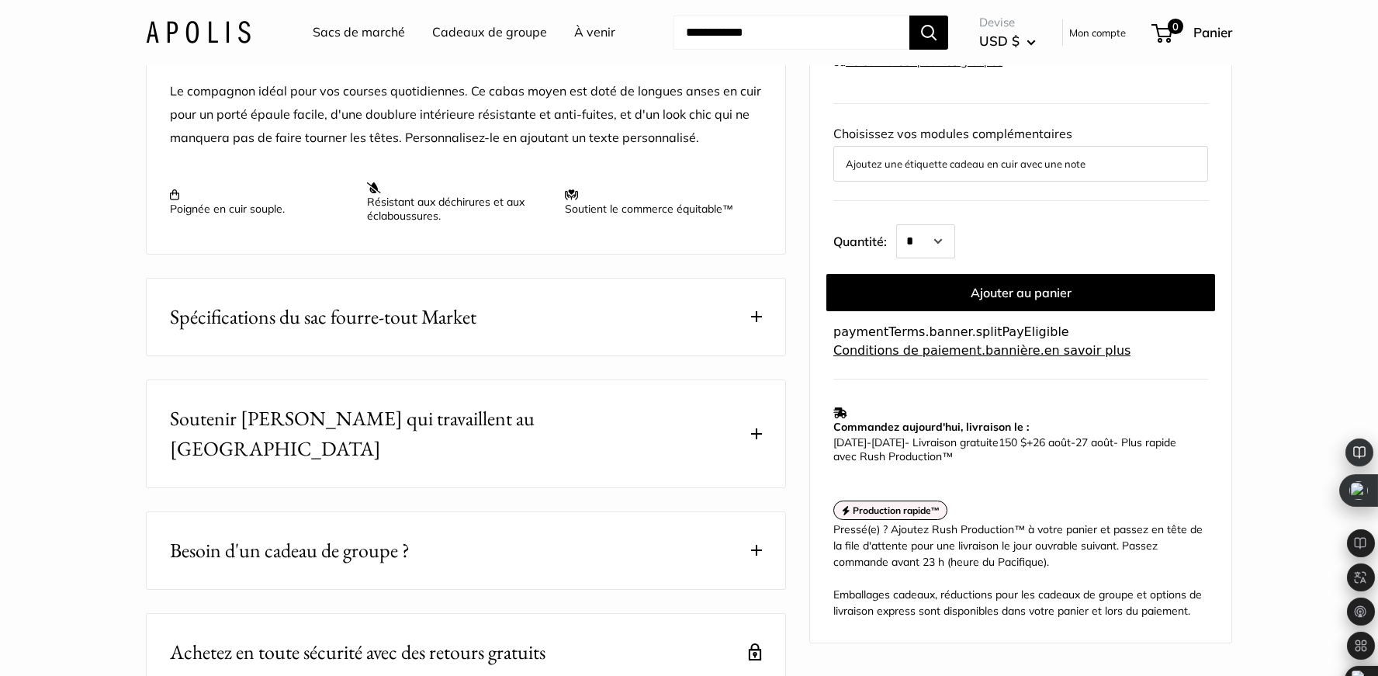
scroll to position [683, 0]
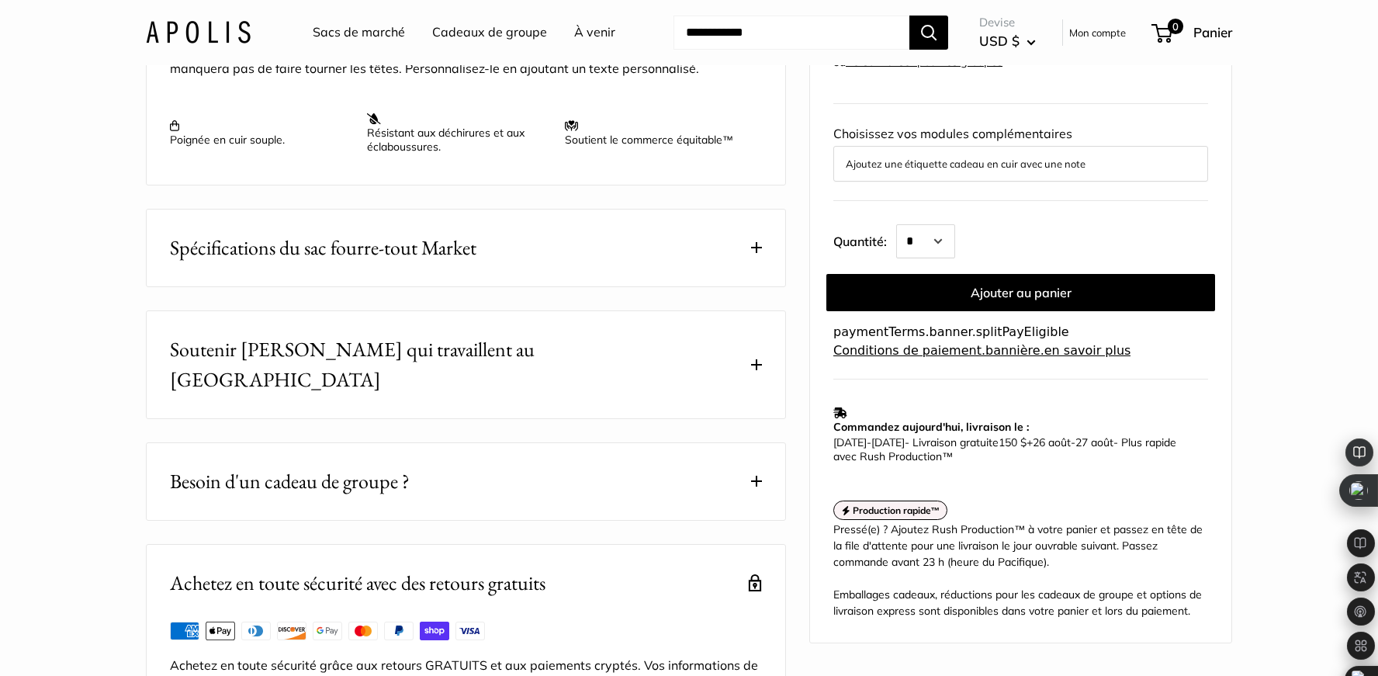
click at [753, 281] on button "Spécifications du sac fourre-tout Market" at bounding box center [466, 248] width 639 height 77
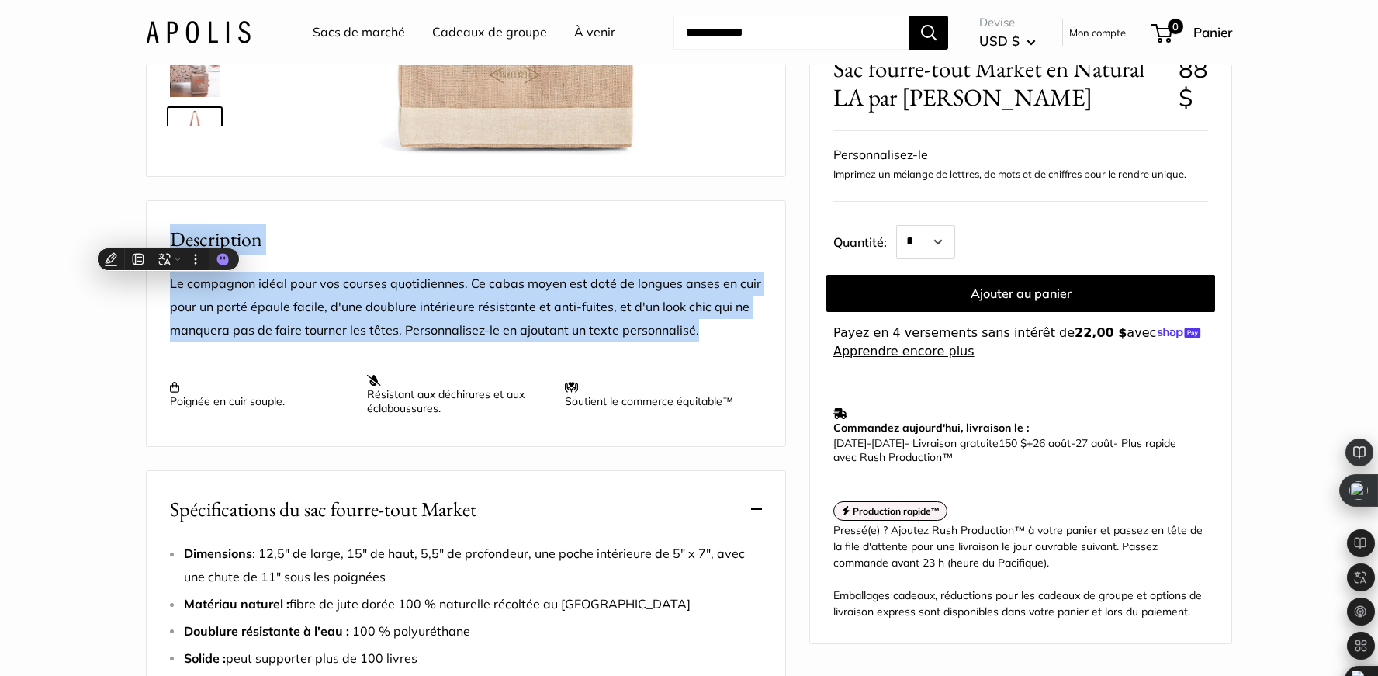
scroll to position [105, 0]
click at [597, 255] on h2 "Description" at bounding box center [466, 239] width 592 height 30
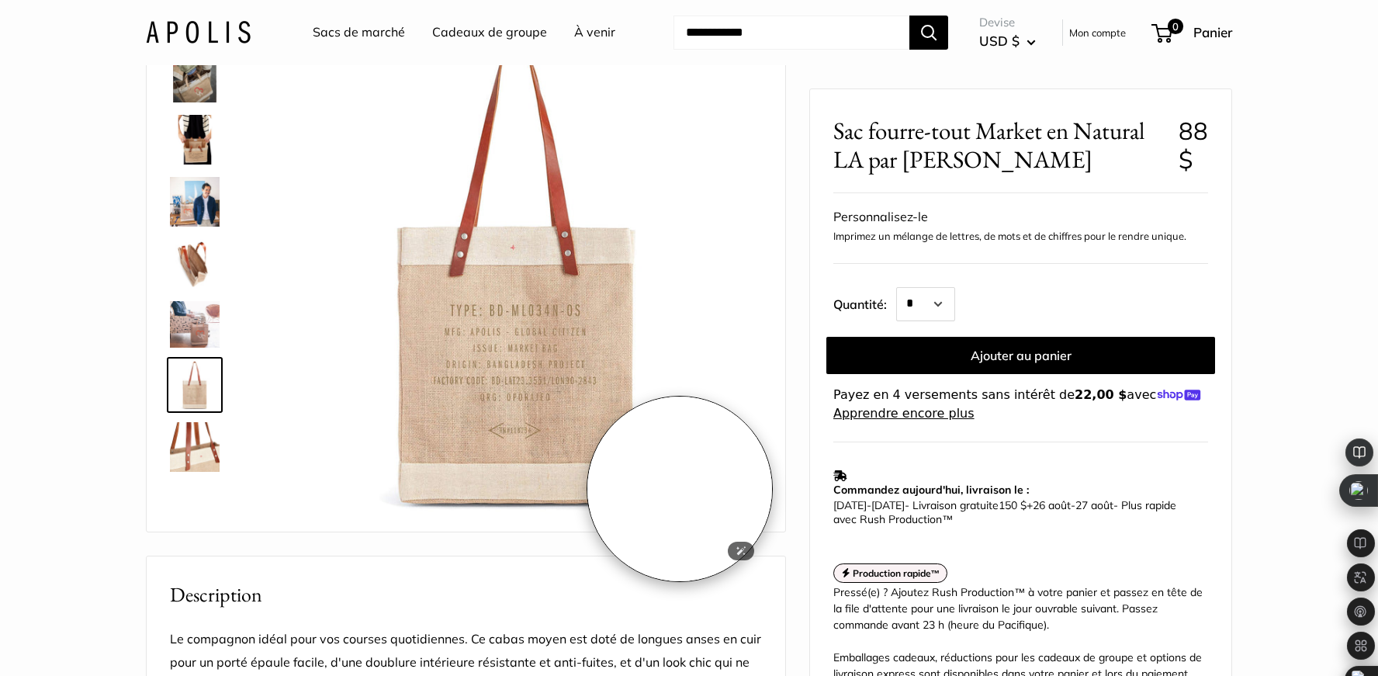
scroll to position [23, 0]
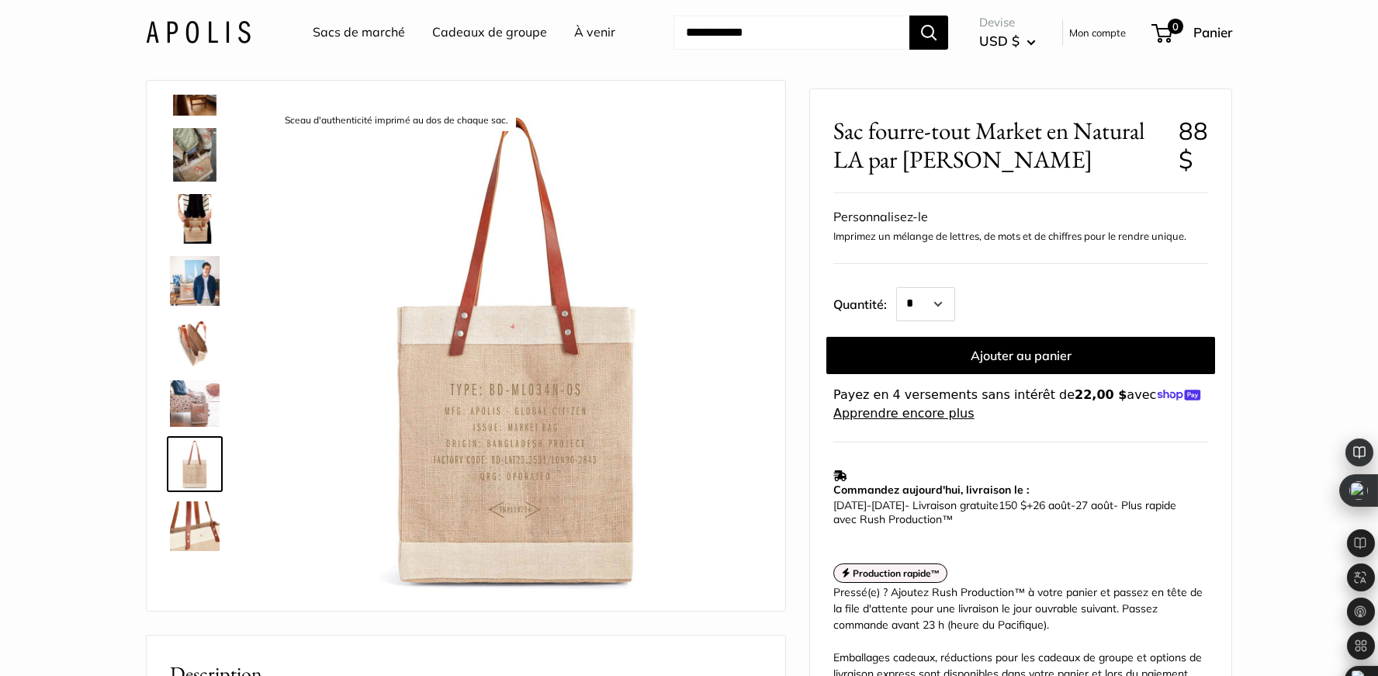
click at [176, 551] on link at bounding box center [195, 526] width 56 height 56
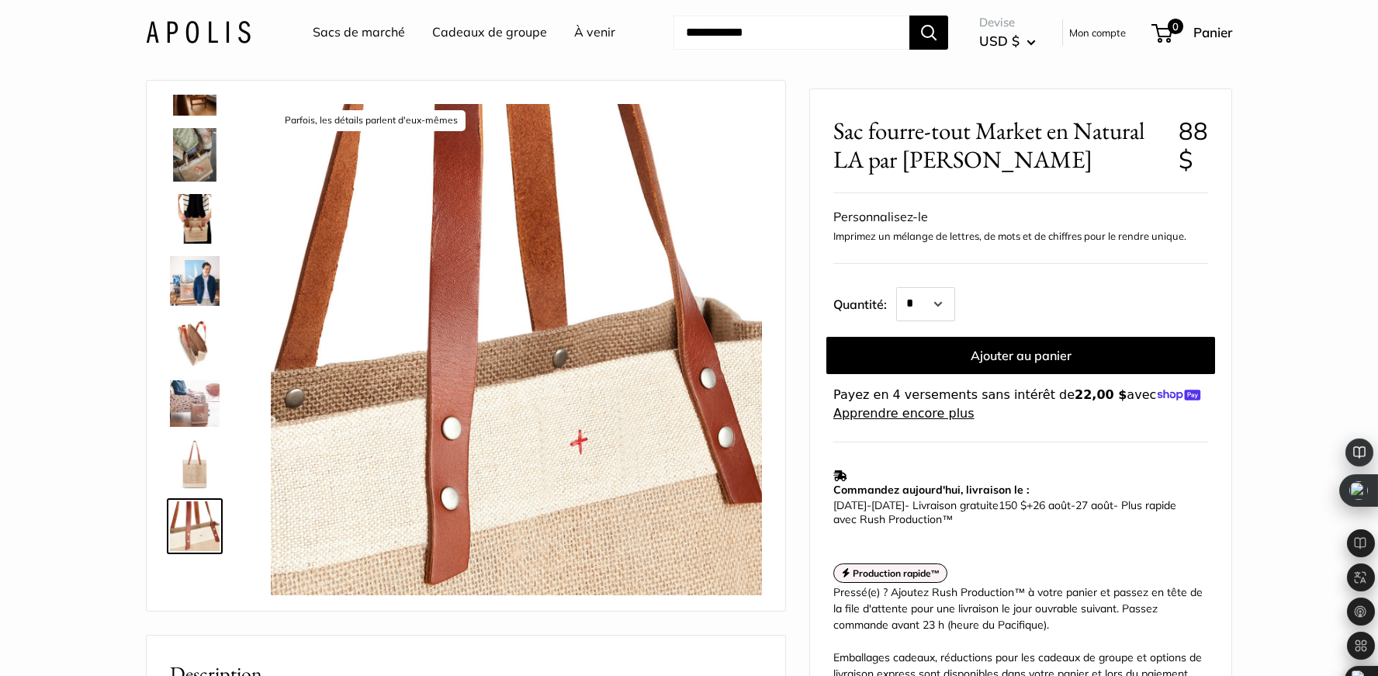
click at [200, 338] on img at bounding box center [195, 343] width 50 height 50
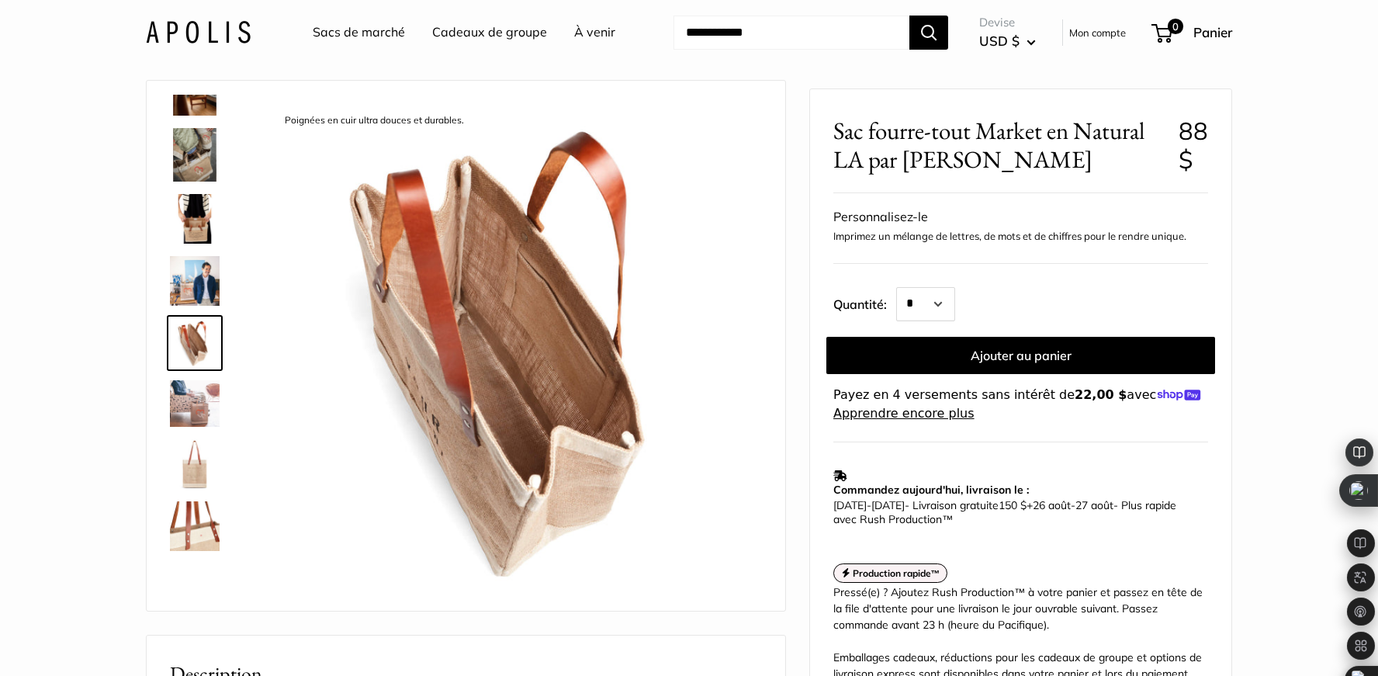
click at [598, 36] on font "À venir" at bounding box center [594, 32] width 41 height 16
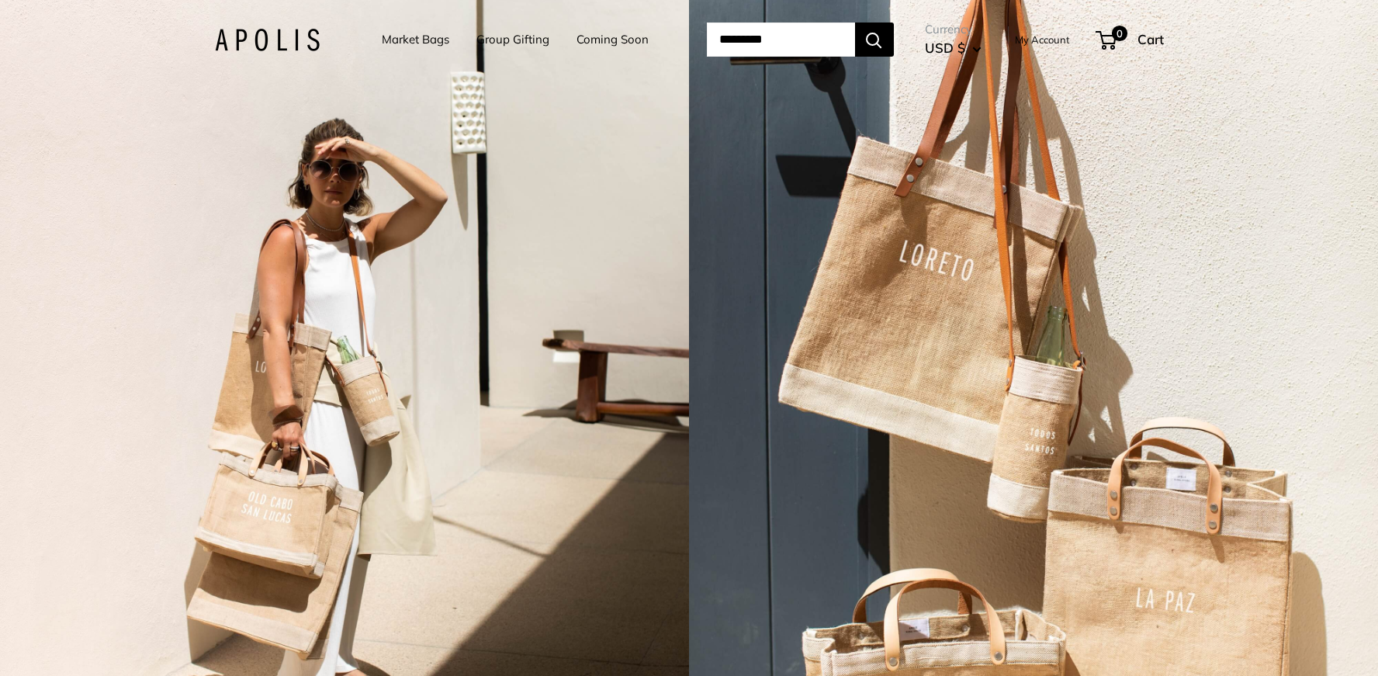
click at [420, 35] on link "Market Bags" at bounding box center [416, 40] width 68 height 22
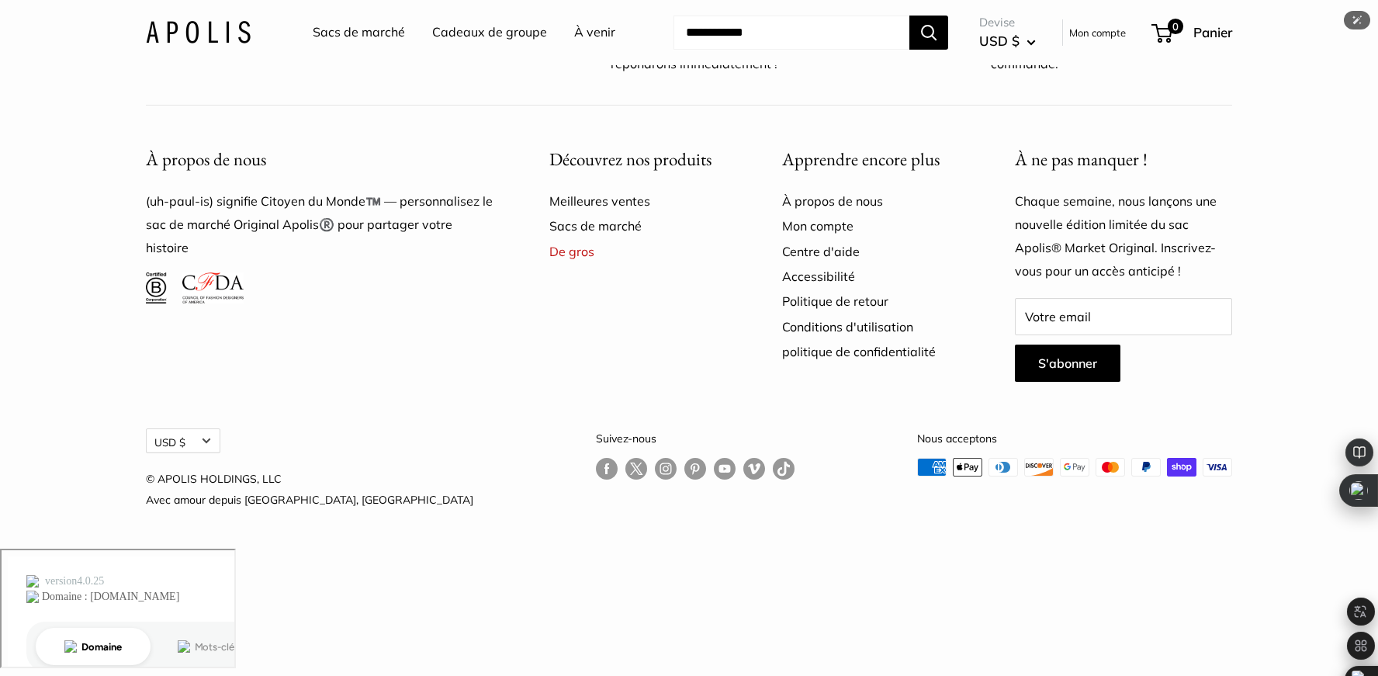
scroll to position [4759, 0]
click at [1062, 335] on input "Votre email" at bounding box center [1123, 316] width 217 height 37
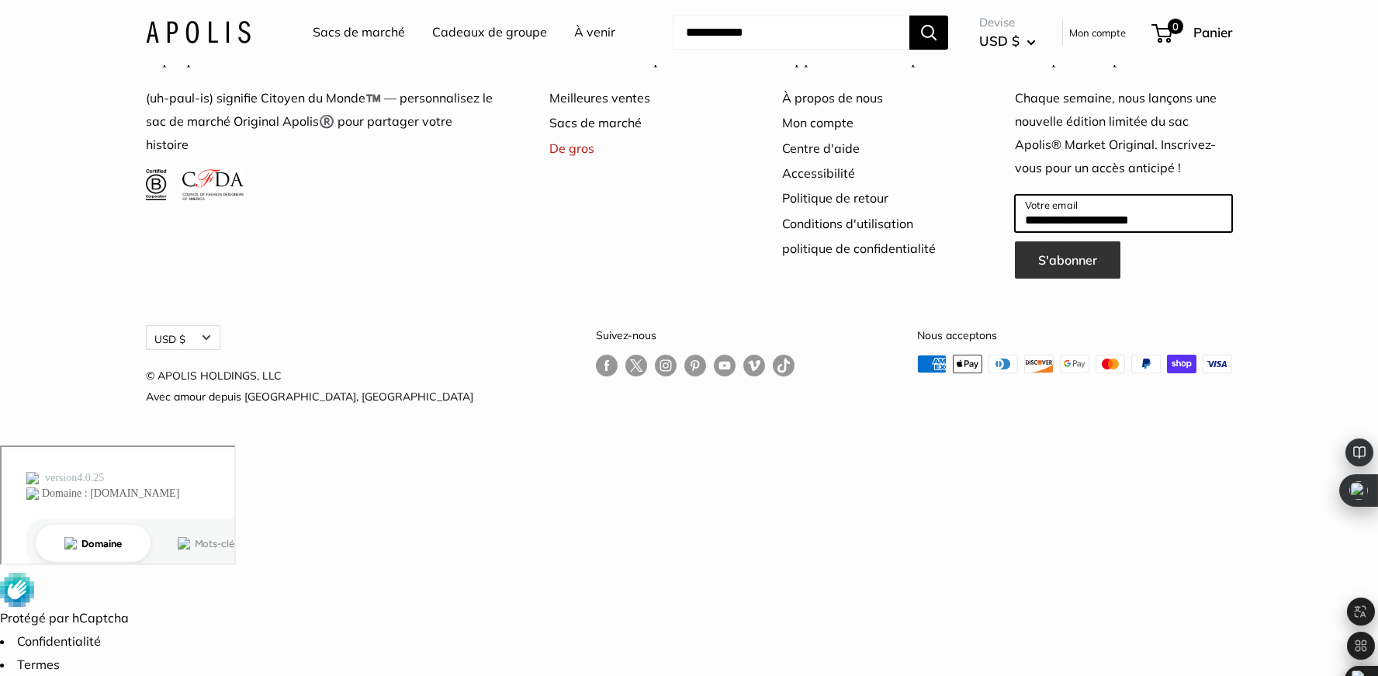
type input "**********"
click at [1071, 268] on font "S'abonner" at bounding box center [1067, 260] width 59 height 16
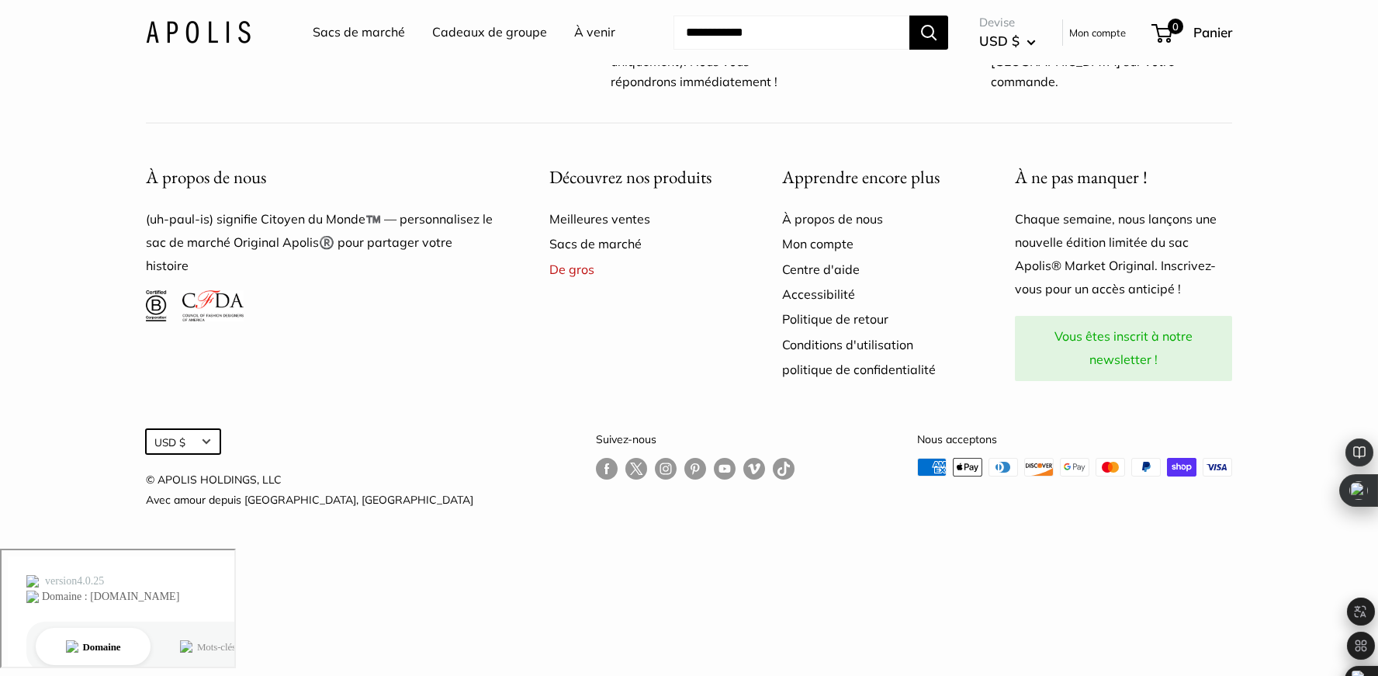
click at [210, 454] on button "USD $" at bounding box center [183, 441] width 75 height 25
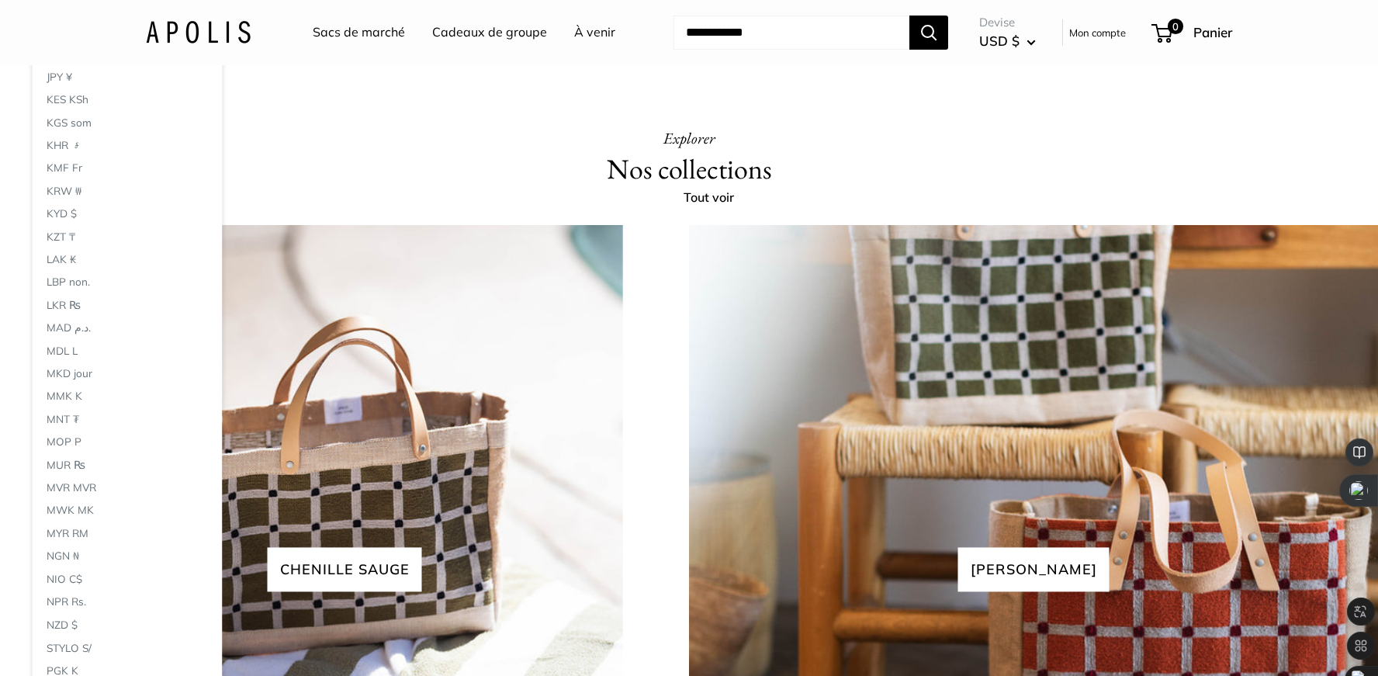
scroll to position [3344, 0]
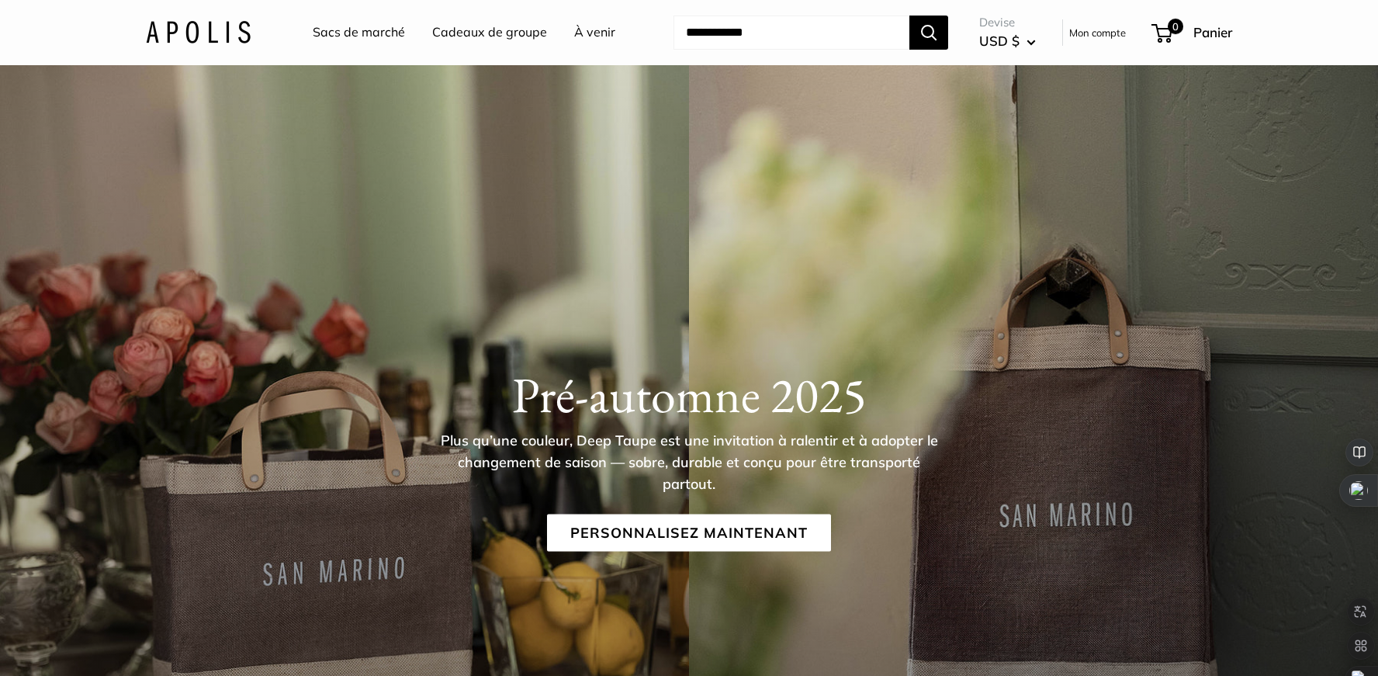
click at [1027, 40] on button "USD $" at bounding box center [1007, 41] width 57 height 25
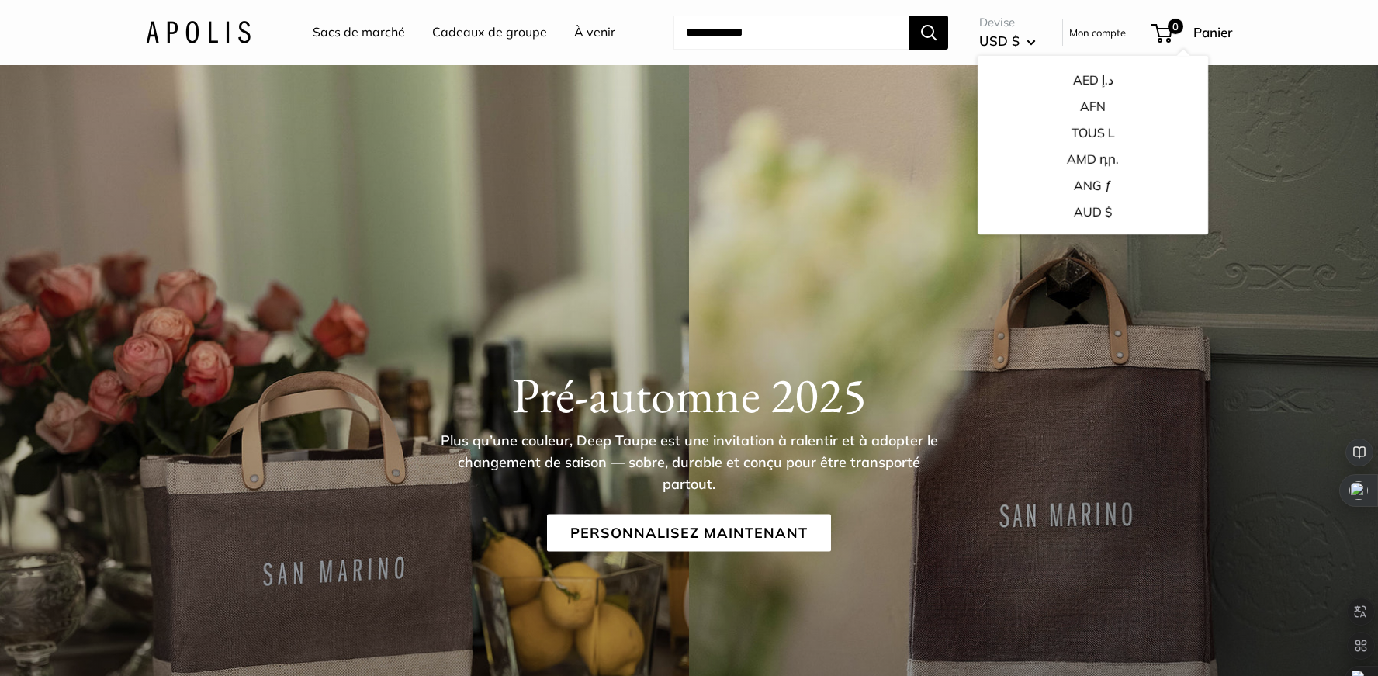
click at [1027, 40] on button "USD $" at bounding box center [1007, 41] width 57 height 25
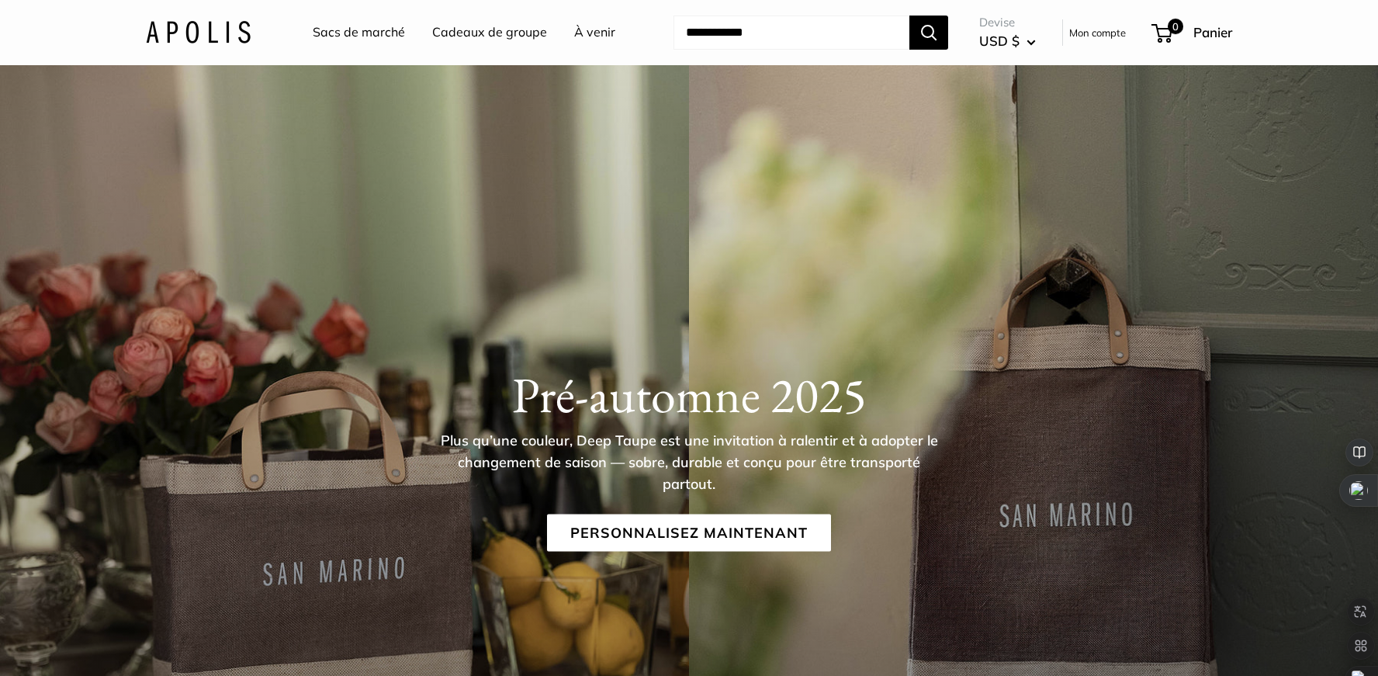
click at [506, 33] on font "Cadeaux de groupe" at bounding box center [489, 32] width 115 height 16
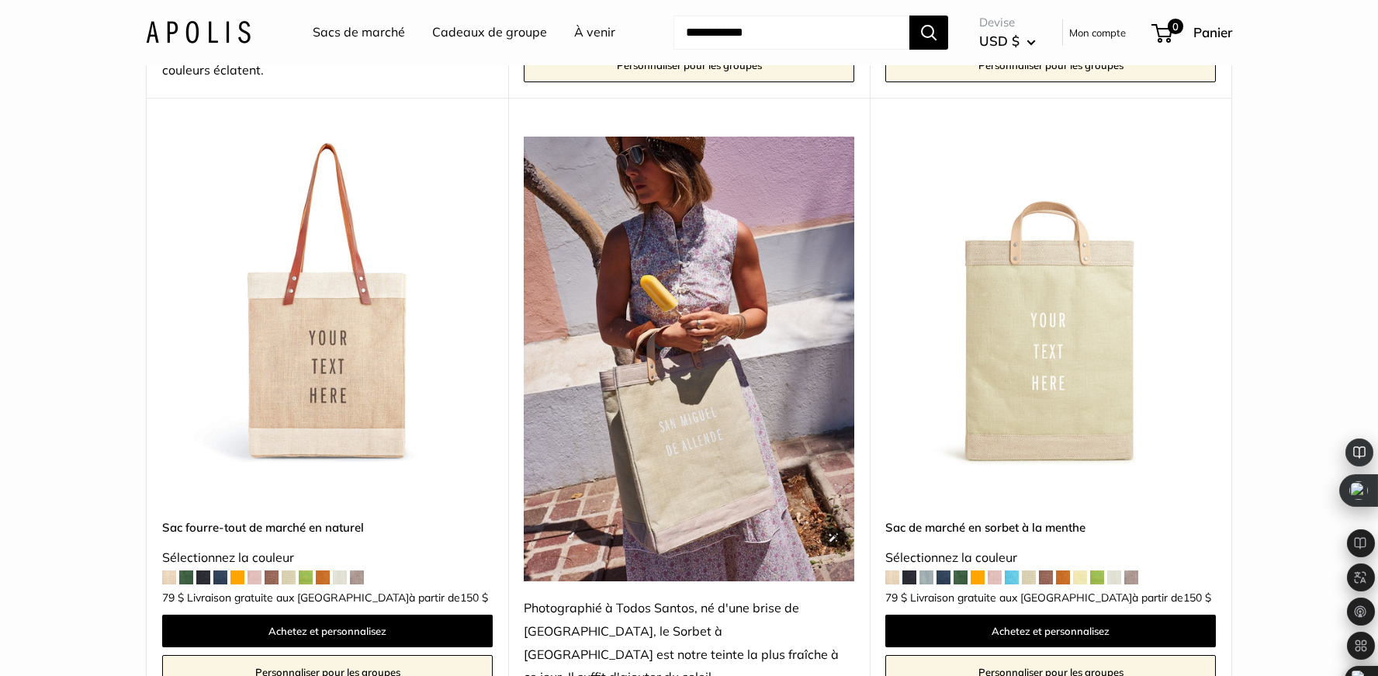
scroll to position [773, 0]
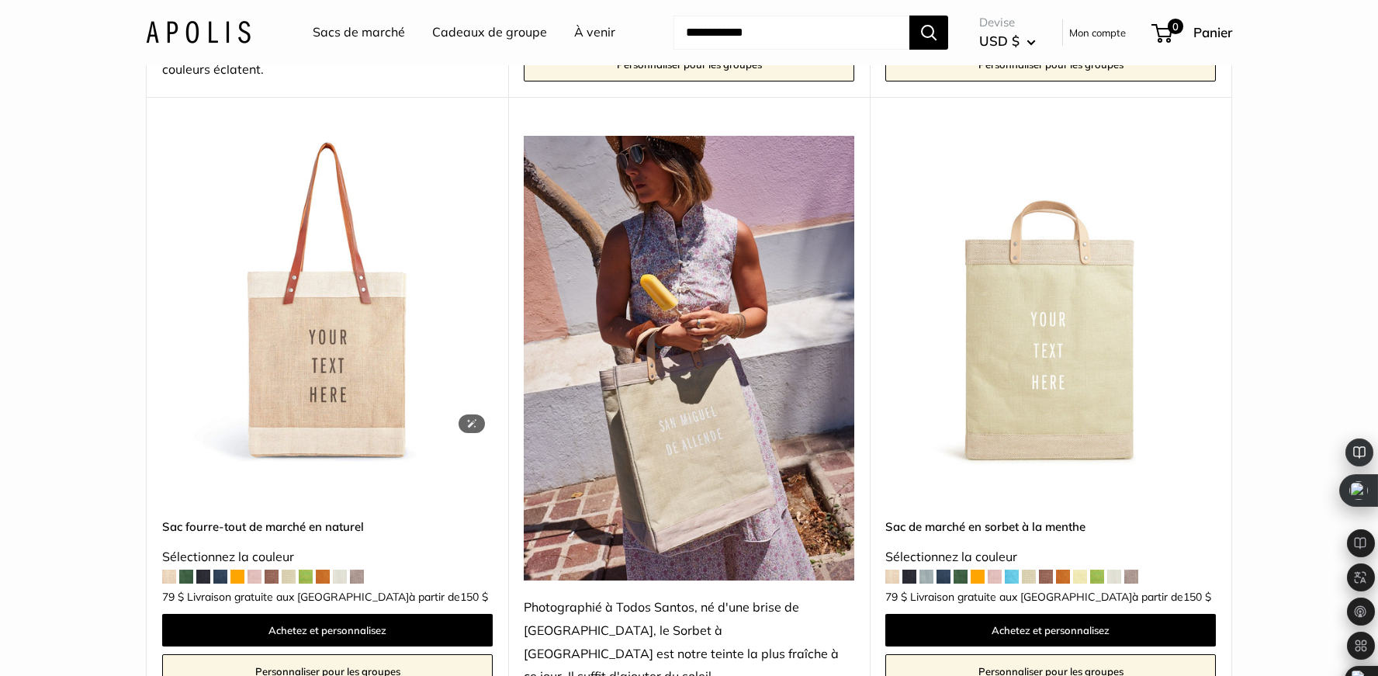
click at [0, 0] on img at bounding box center [0, 0] width 0 height 0
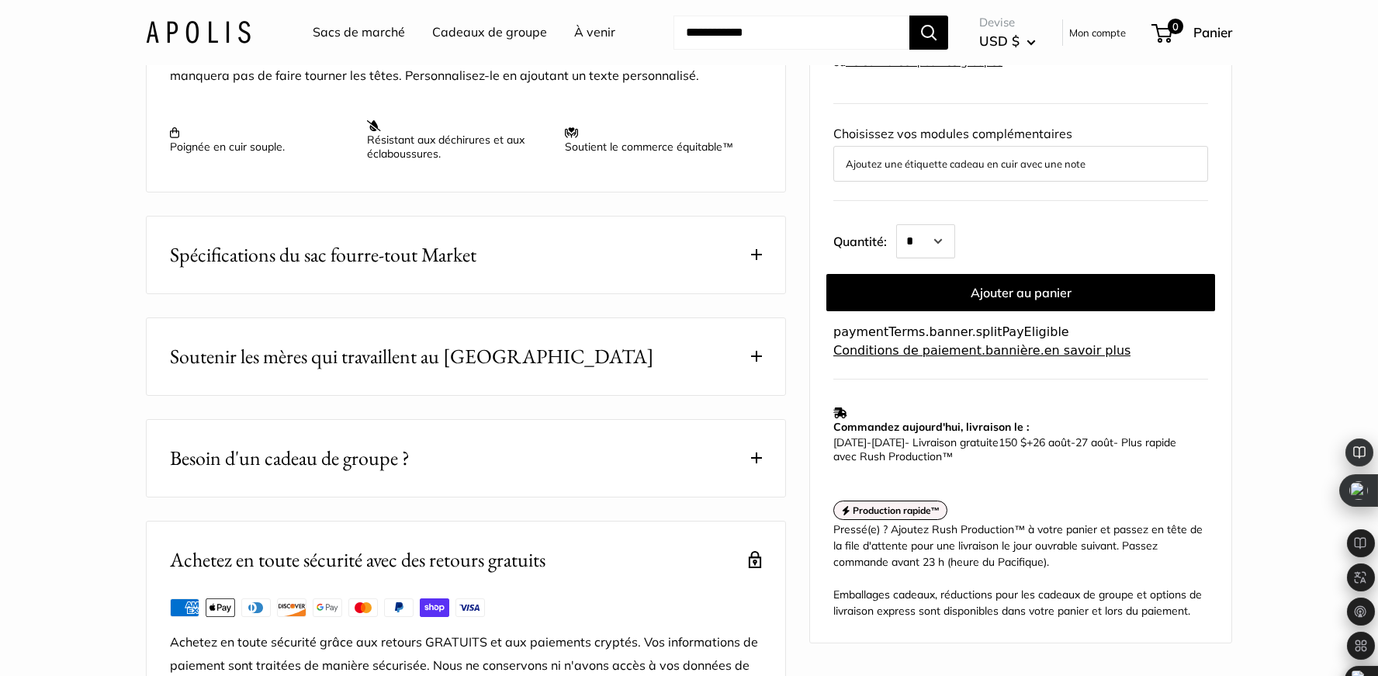
scroll to position [683, 0]
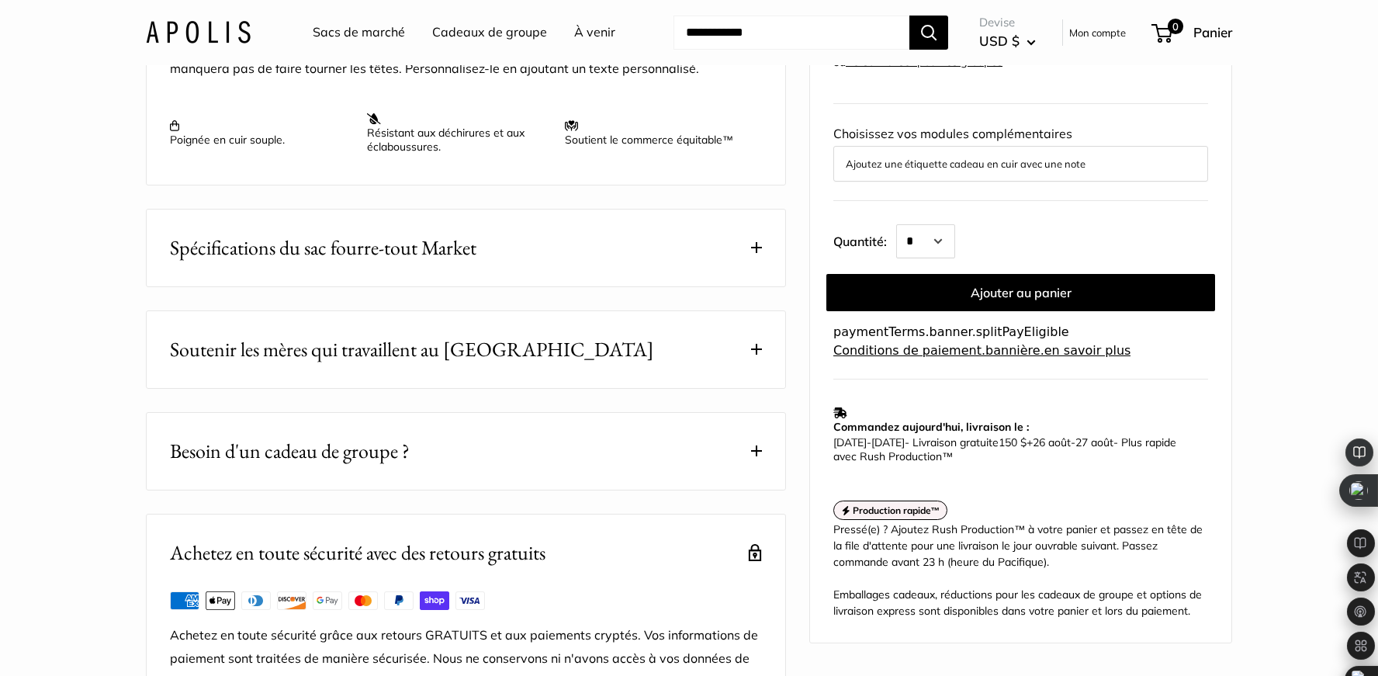
click at [759, 253] on span at bounding box center [756, 247] width 11 height 11
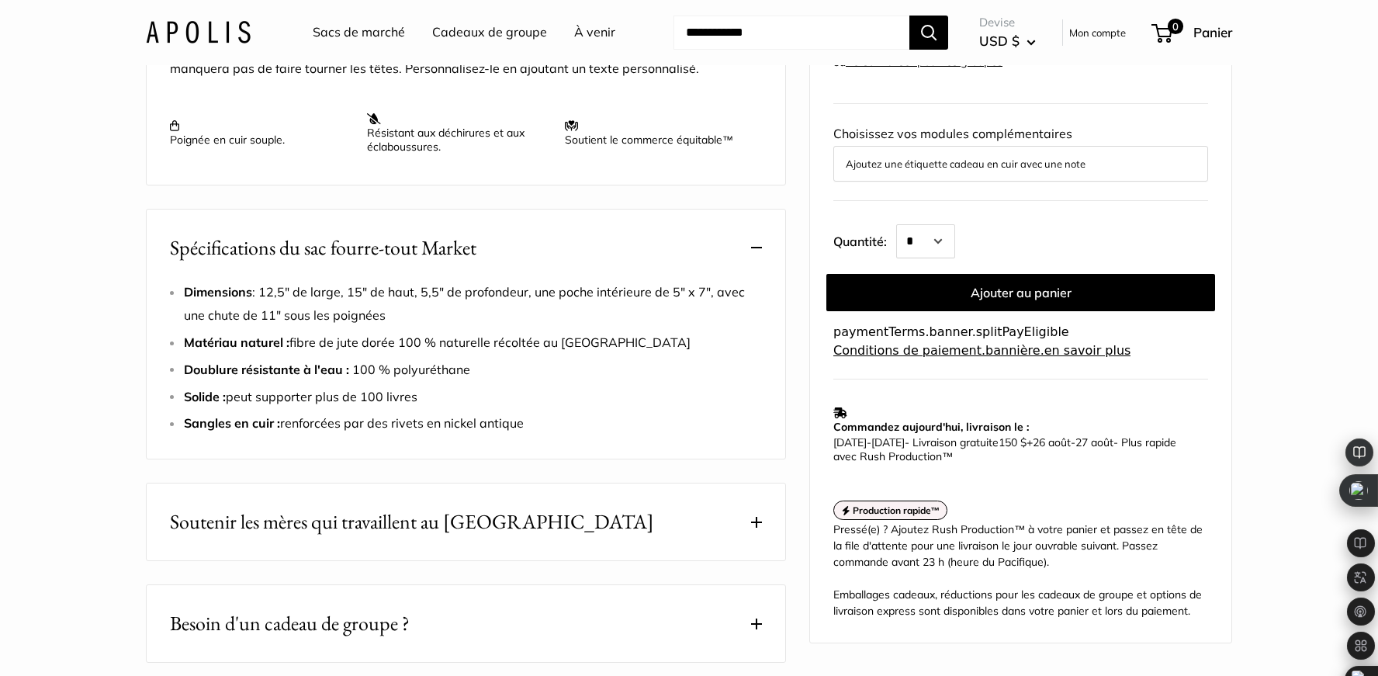
drag, startPoint x: 392, startPoint y: 341, endPoint x: 151, endPoint y: 317, distance: 242.5
click at [151, 317] on div "Dimensions : 12,5" de large, 15" de haut, 5,5" de profondeur, une poche intérie…" at bounding box center [466, 370] width 639 height 178
copy span "Dimensions : 12,5" de large, 15" de haut, 5,5" de profondeur, une poche intérie…"
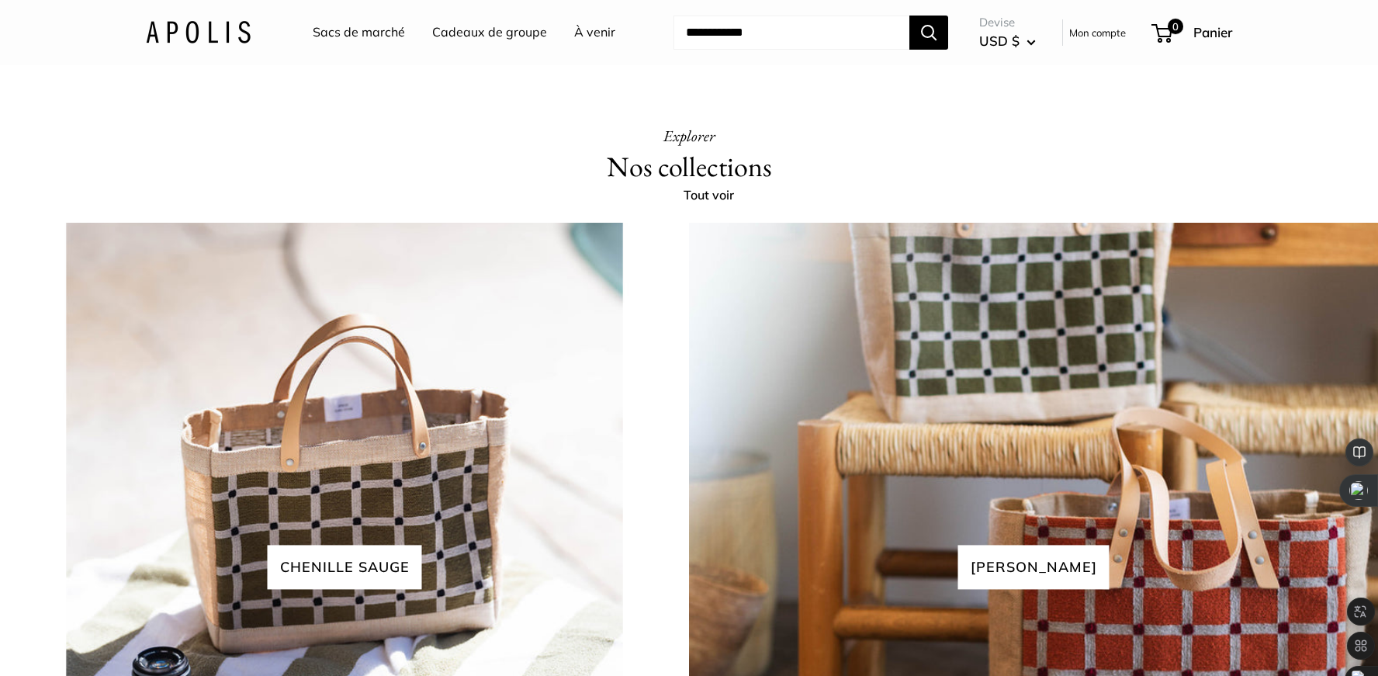
click at [380, 32] on font "Sacs de marché" at bounding box center [359, 32] width 92 height 16
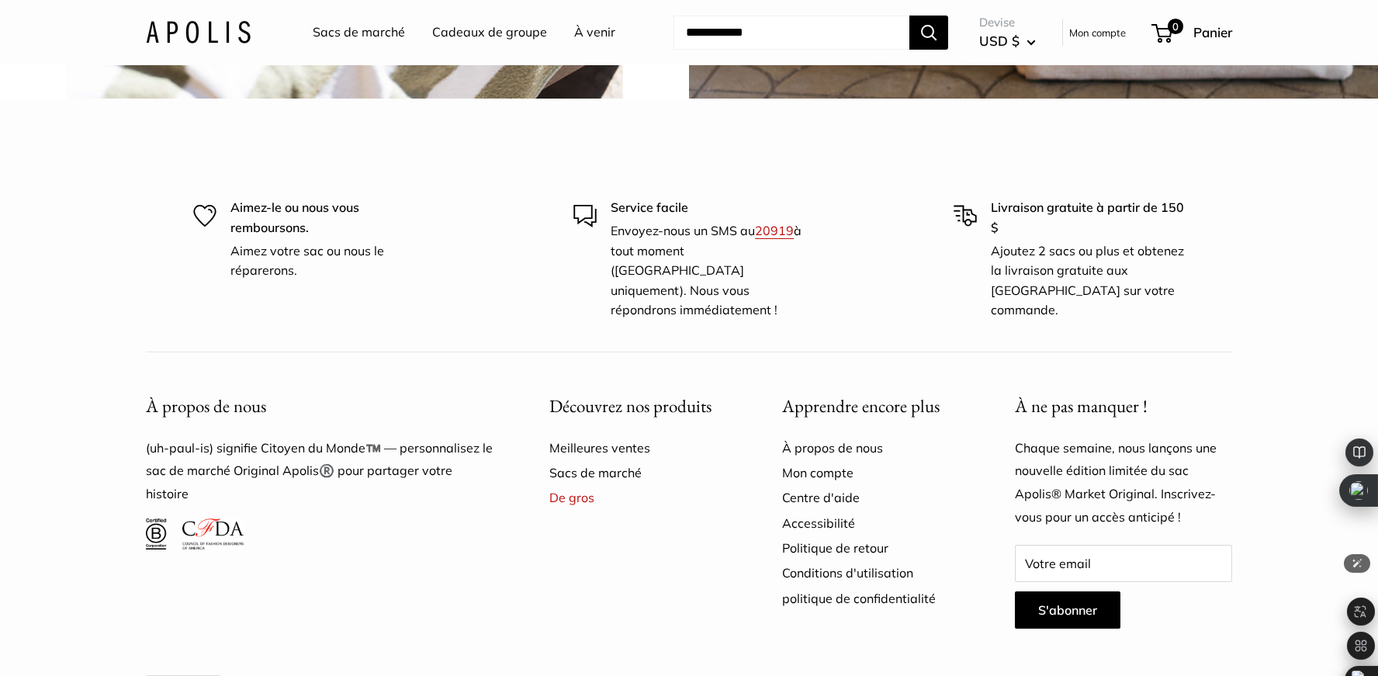
scroll to position [4160, 0]
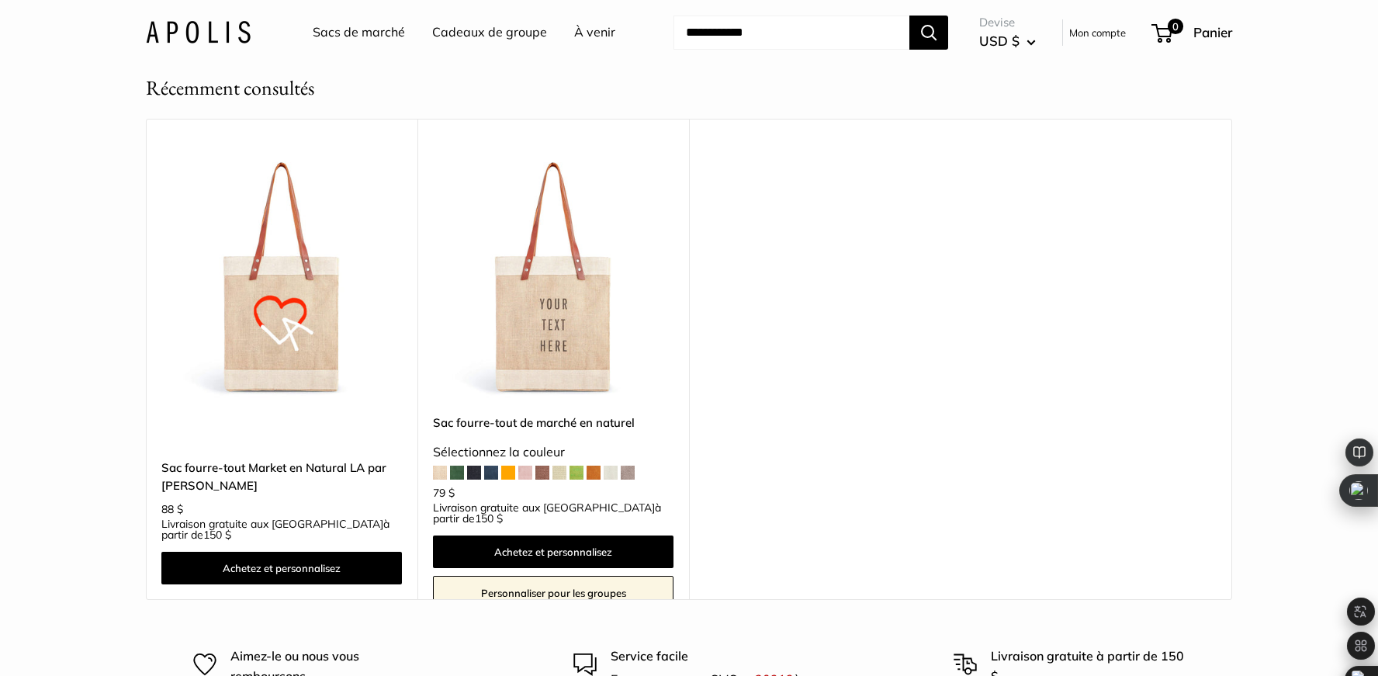
scroll to position [745, 0]
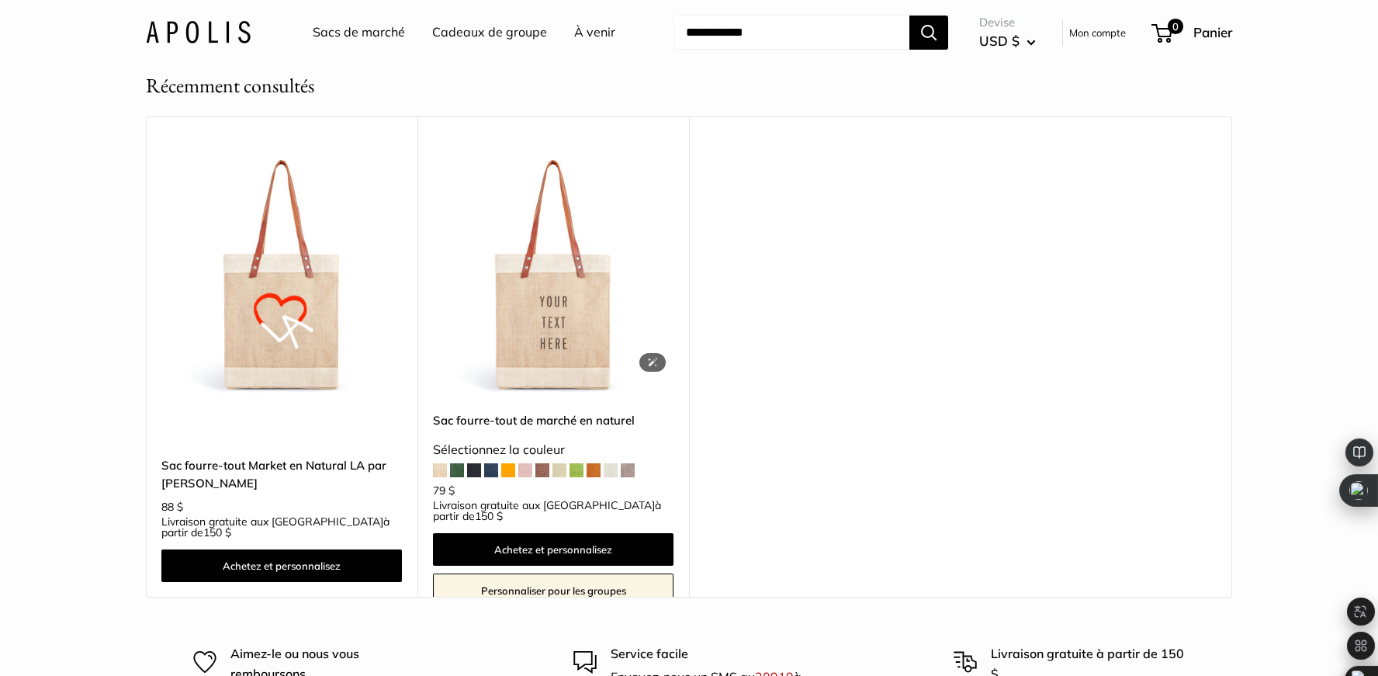
click at [0, 0] on img at bounding box center [0, 0] width 0 height 0
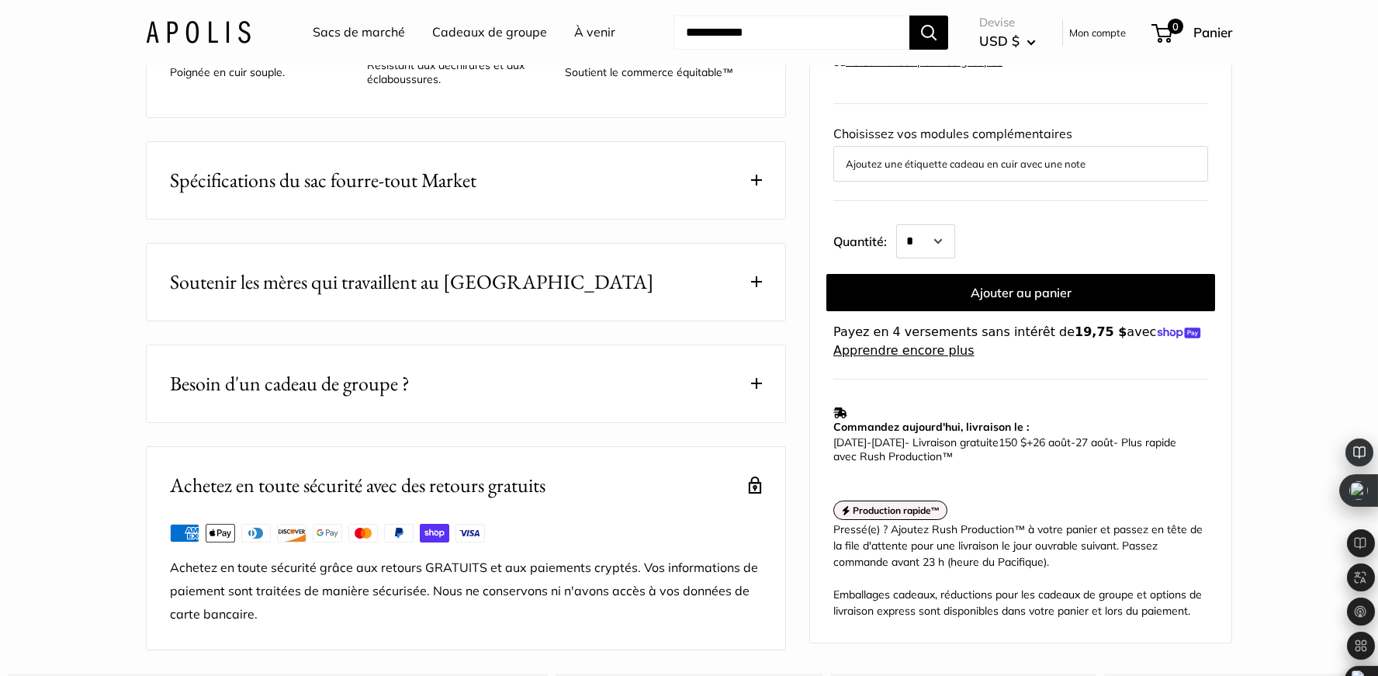
scroll to position [776, 0]
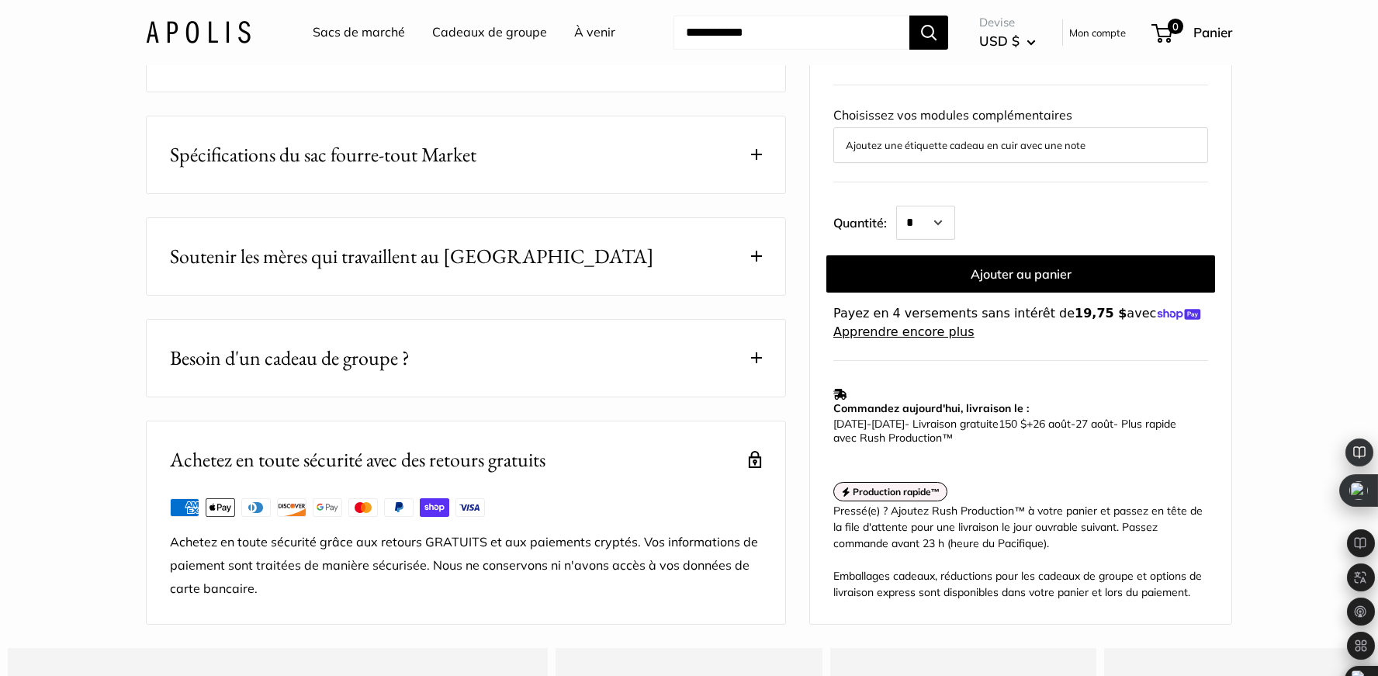
click at [755, 160] on span at bounding box center [756, 154] width 11 height 11
